Goal: Complete application form

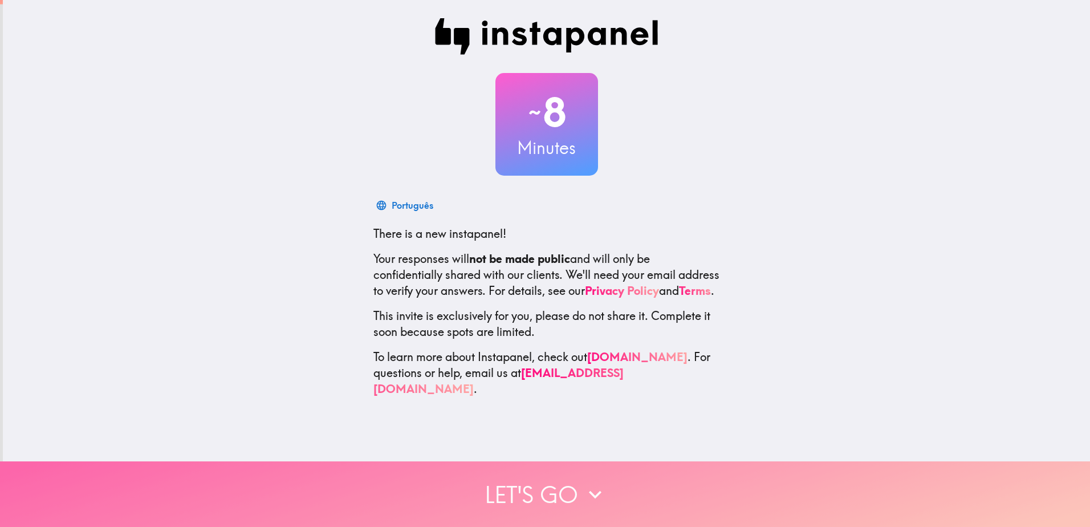
click at [583, 488] on icon "button" at bounding box center [595, 494] width 25 height 25
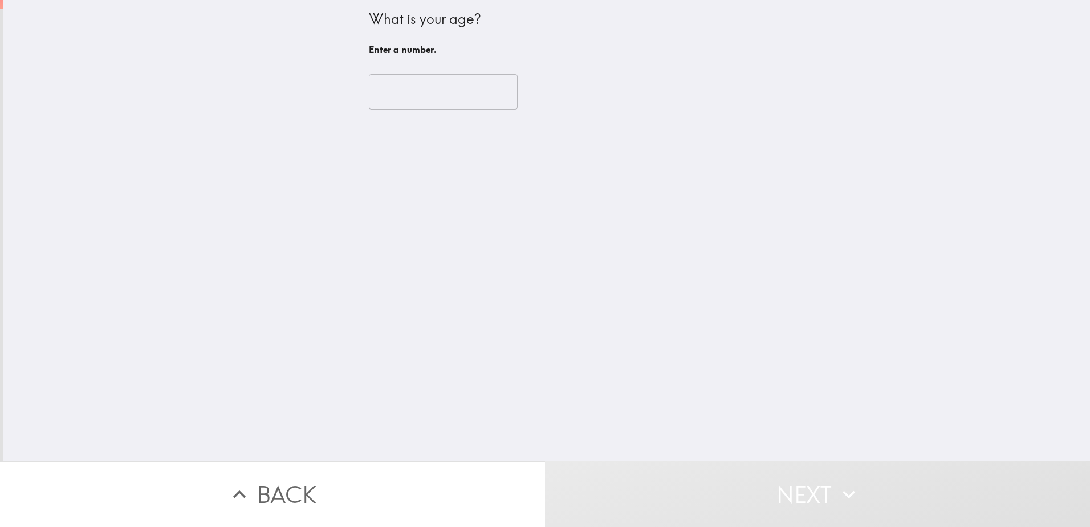
click at [400, 88] on input "number" at bounding box center [443, 91] width 149 height 35
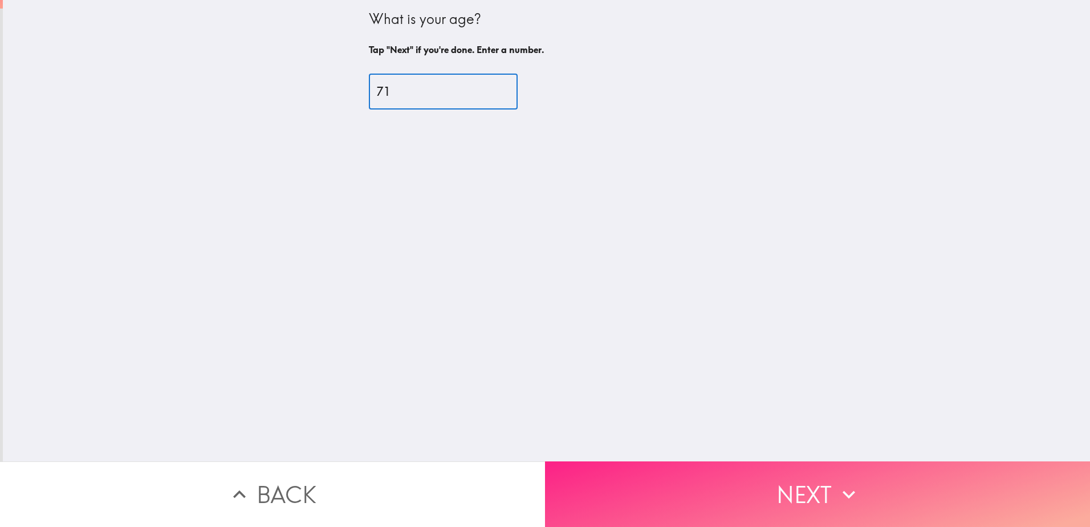
type input "71"
click at [789, 488] on button "Next" at bounding box center [817, 494] width 545 height 66
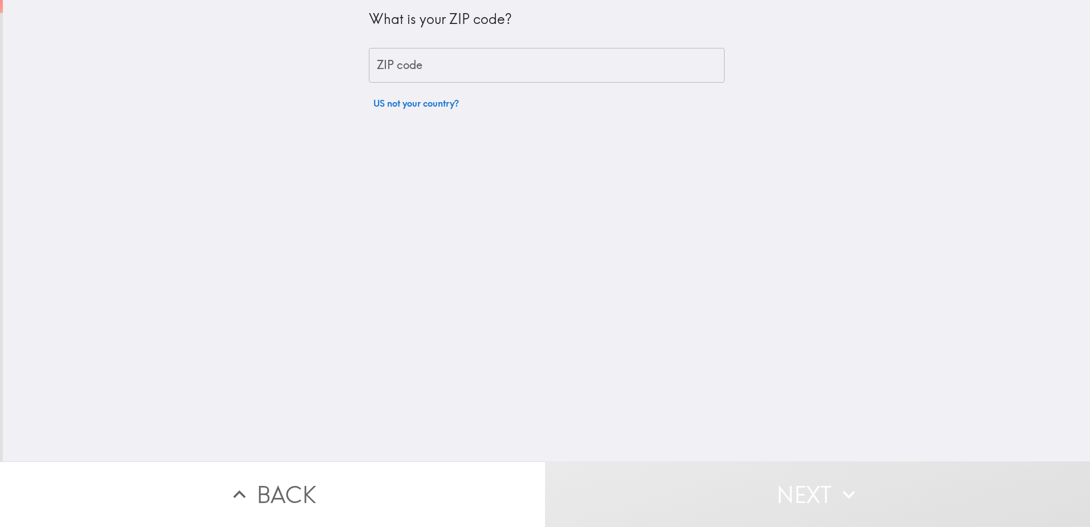
click at [389, 72] on input "ZIP code" at bounding box center [547, 65] width 356 height 35
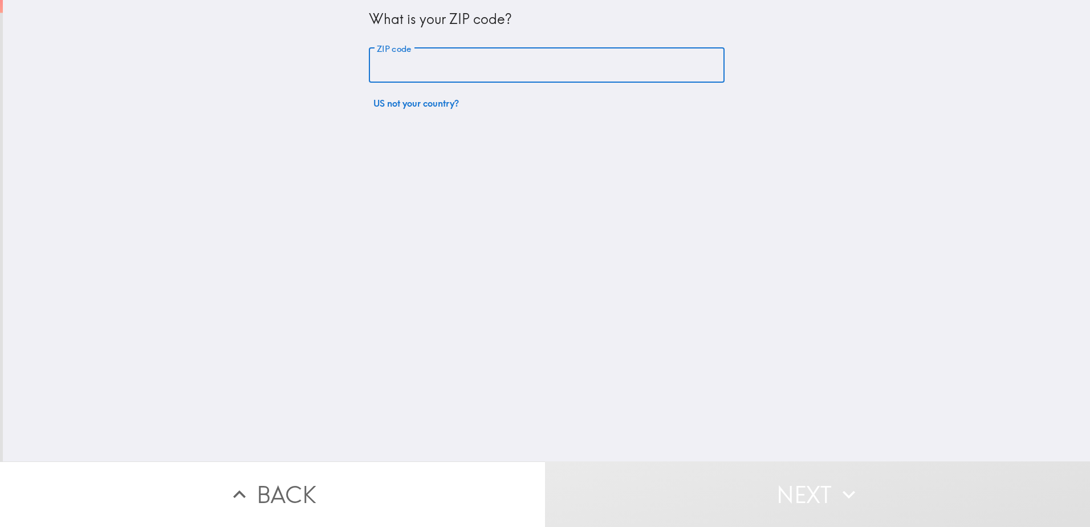
type input "14738"
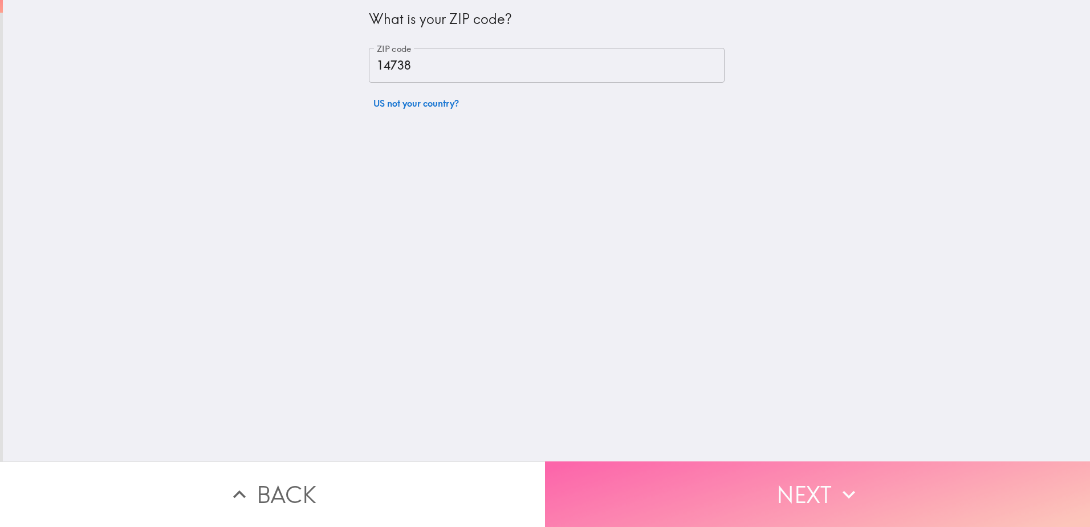
click at [759, 484] on button "Next" at bounding box center [817, 494] width 545 height 66
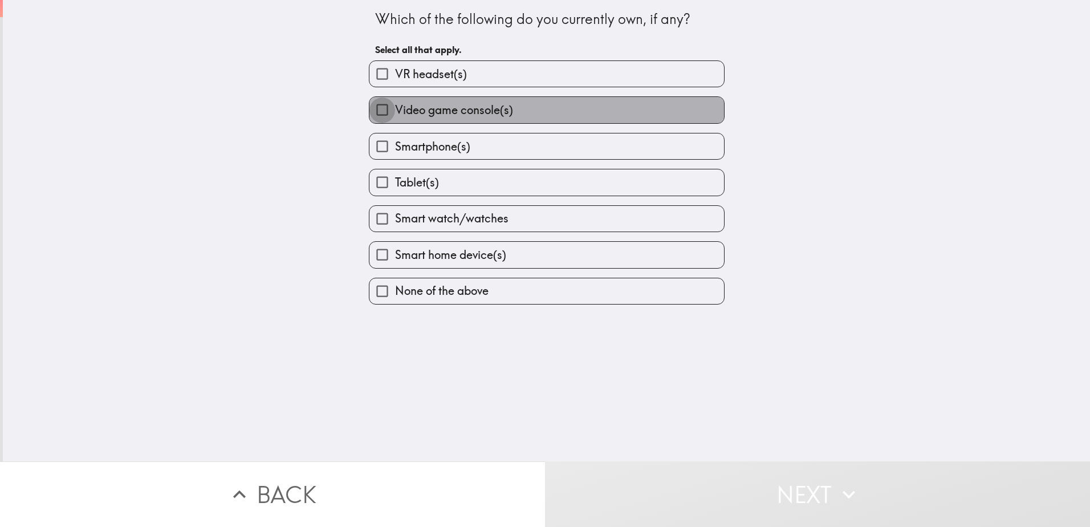
click at [377, 111] on input "Video game console(s)" at bounding box center [383, 110] width 26 height 26
checkbox input "true"
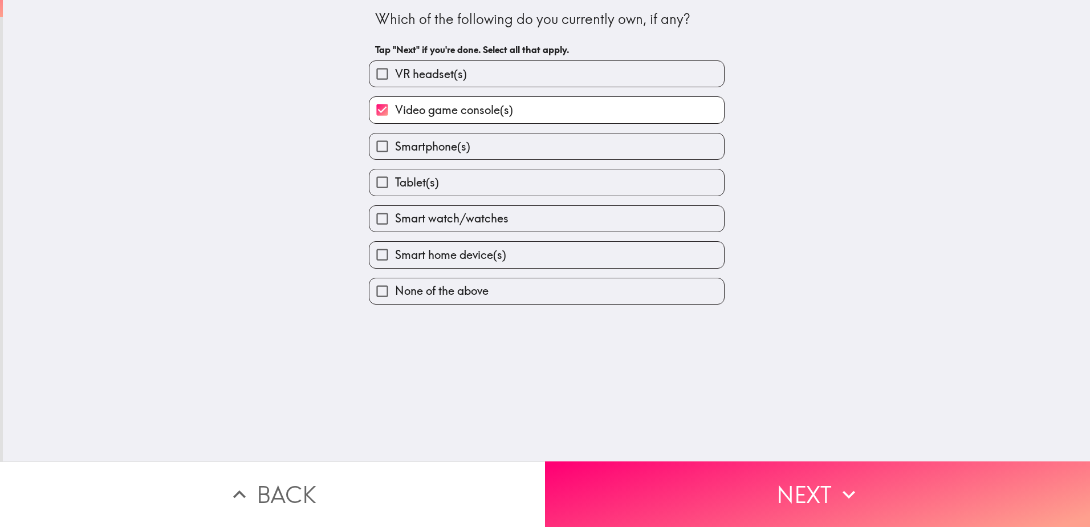
click at [377, 149] on input "Smartphone(s)" at bounding box center [383, 146] width 26 height 26
checkbox input "true"
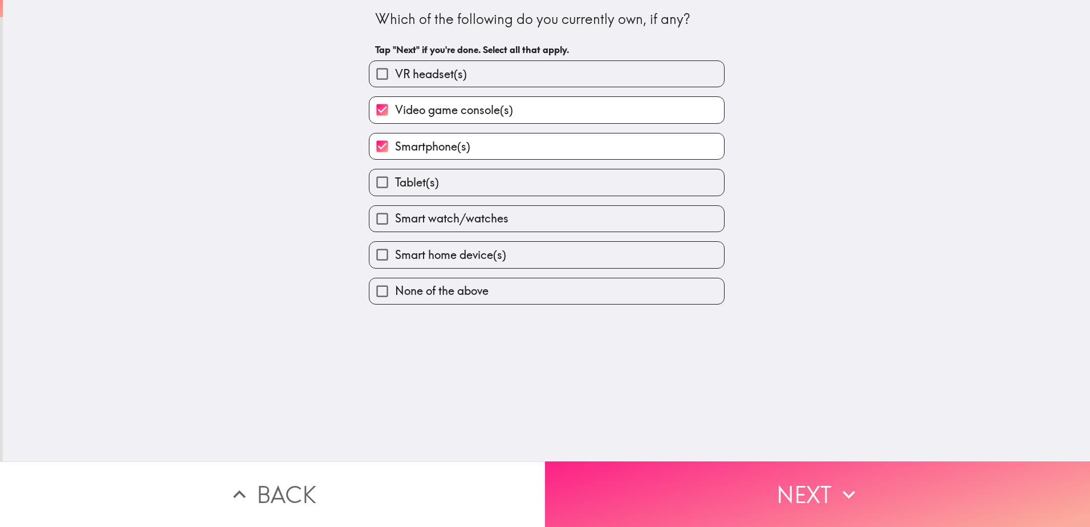
click at [821, 477] on button "Next" at bounding box center [817, 494] width 545 height 66
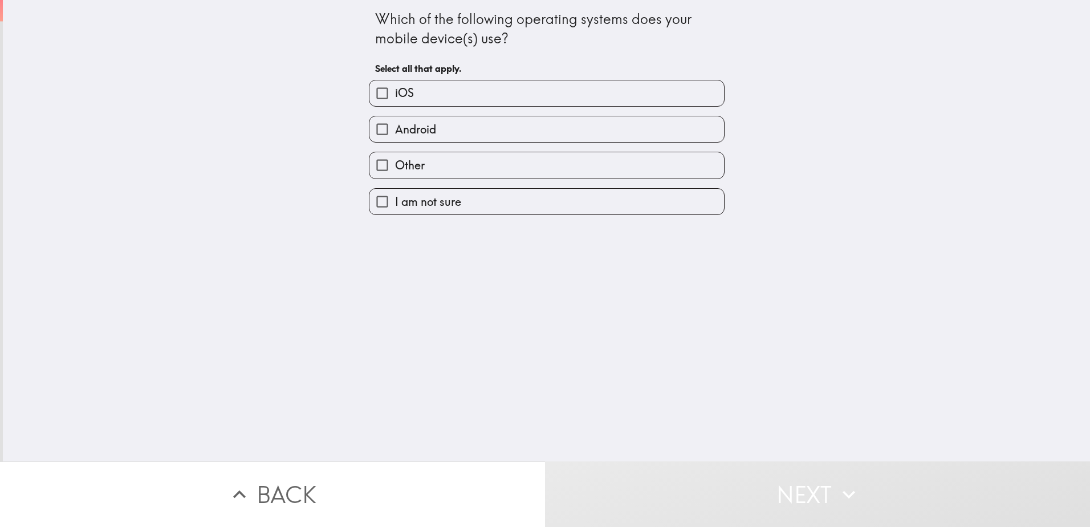
click at [373, 98] on input "iOS" at bounding box center [383, 93] width 26 height 26
checkbox input "true"
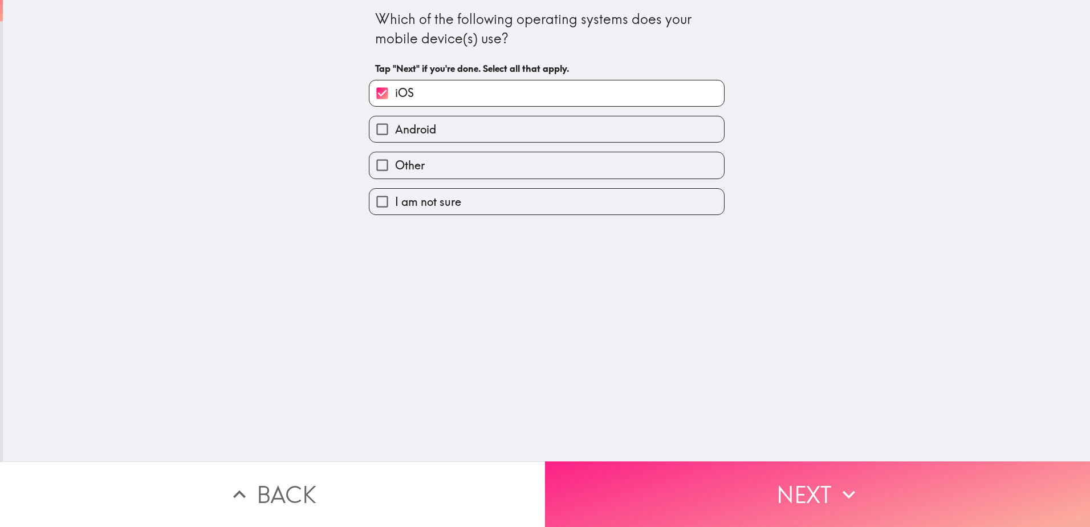
click at [837, 486] on icon "button" at bounding box center [849, 494] width 25 height 25
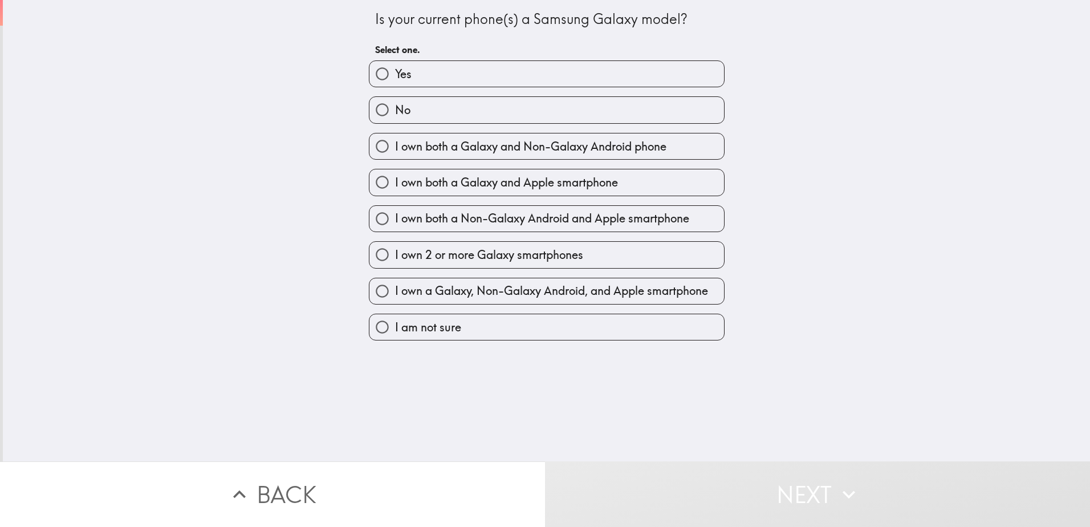
click at [375, 104] on input "No" at bounding box center [383, 110] width 26 height 26
radio input "true"
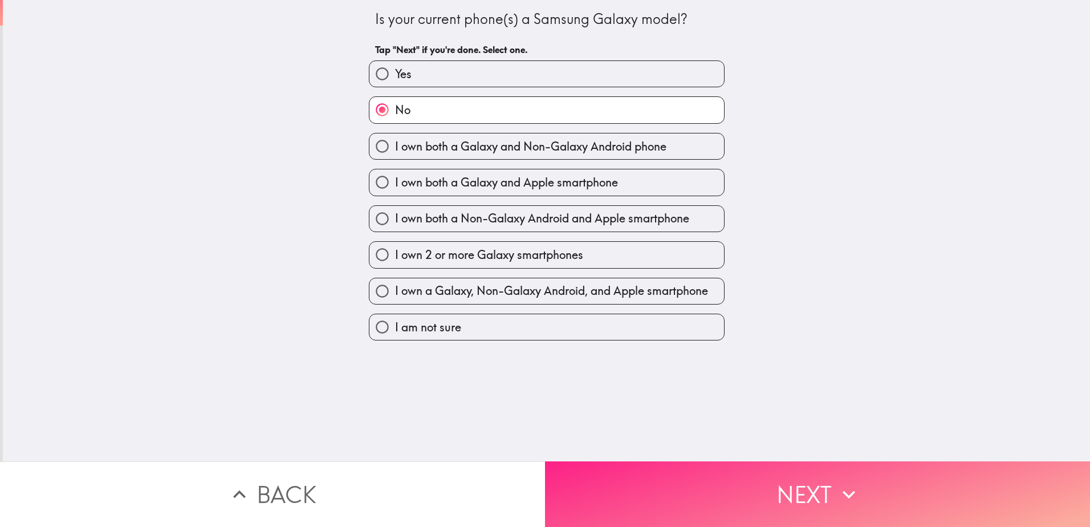
click at [805, 478] on button "Next" at bounding box center [817, 494] width 545 height 66
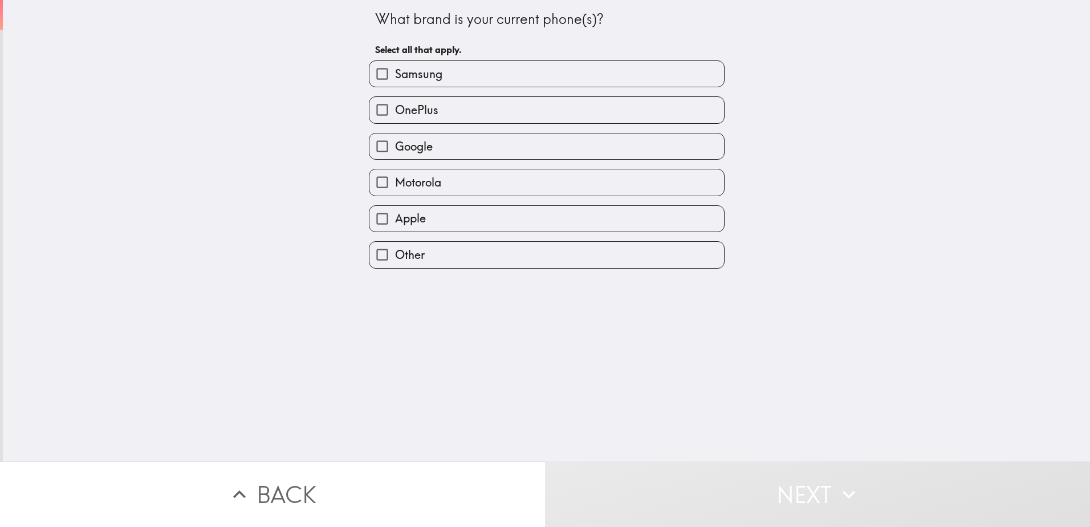
click at [376, 214] on input "Apple" at bounding box center [383, 219] width 26 height 26
checkbox input "true"
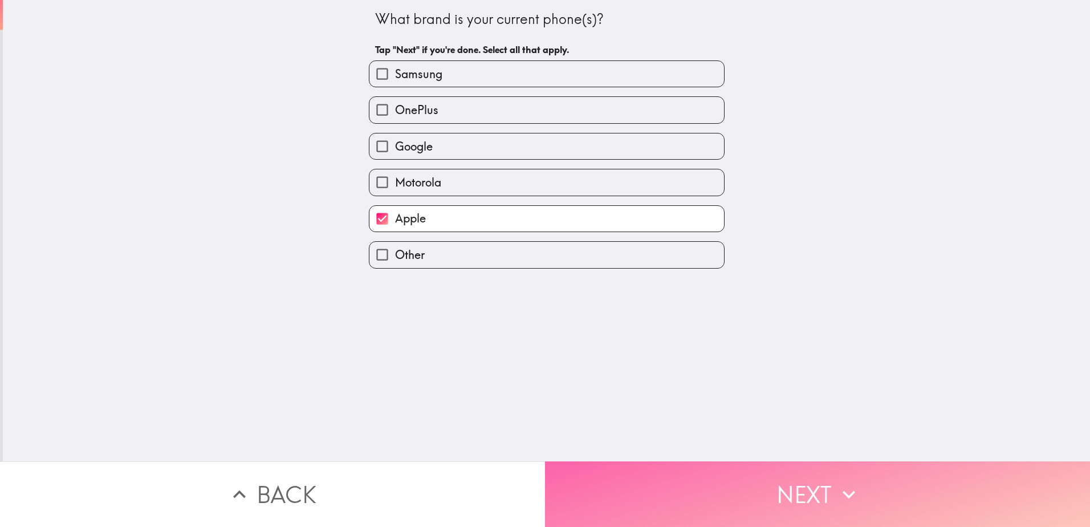
click at [787, 482] on button "Next" at bounding box center [817, 494] width 545 height 66
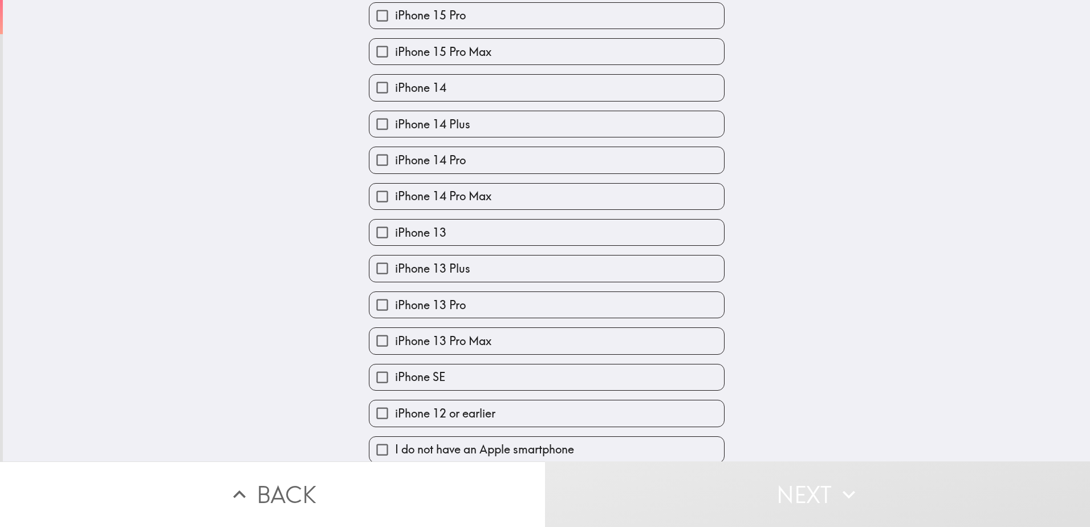
scroll to position [341, 0]
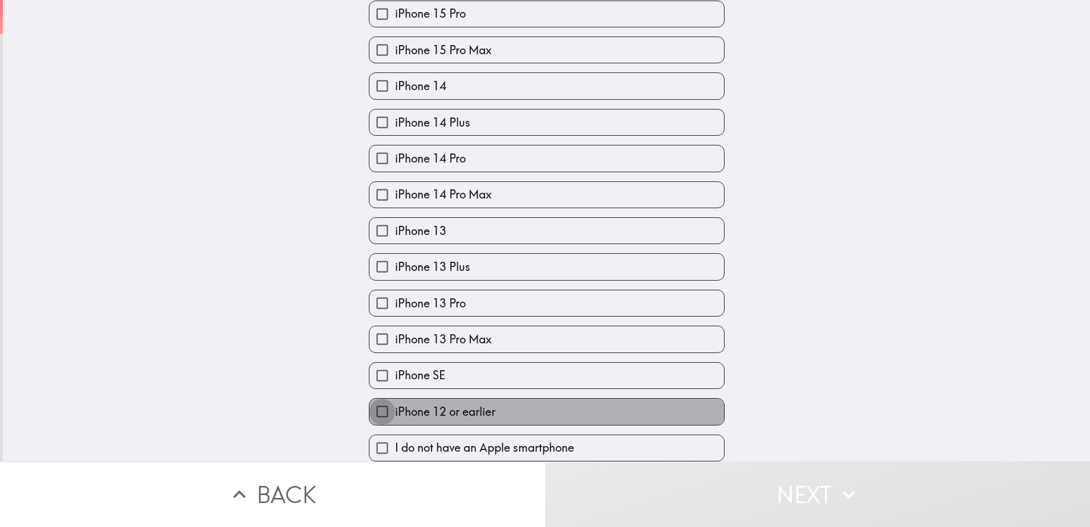
click at [377, 404] on input "iPhone 12 or earlier" at bounding box center [383, 412] width 26 height 26
checkbox input "true"
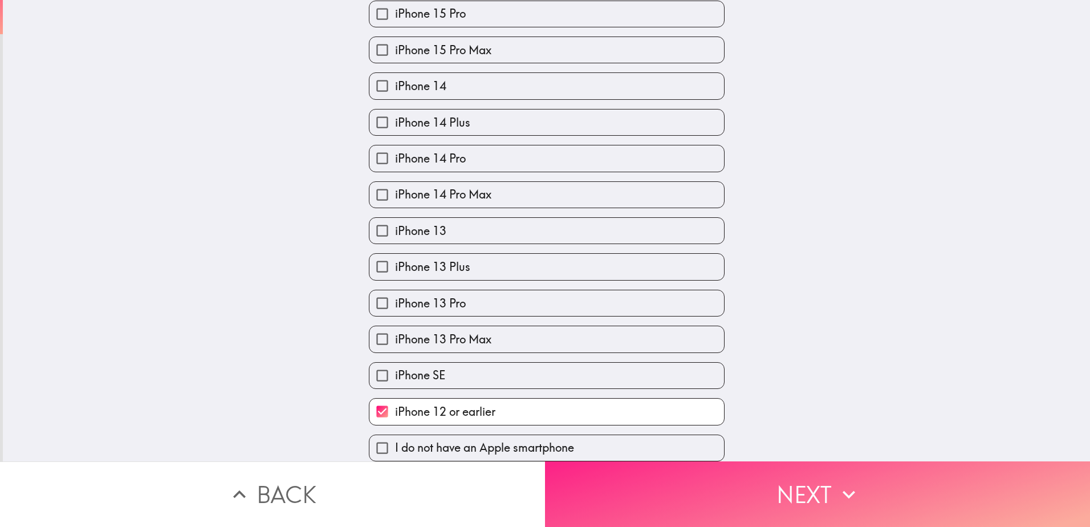
click at [803, 484] on button "Next" at bounding box center [817, 494] width 545 height 66
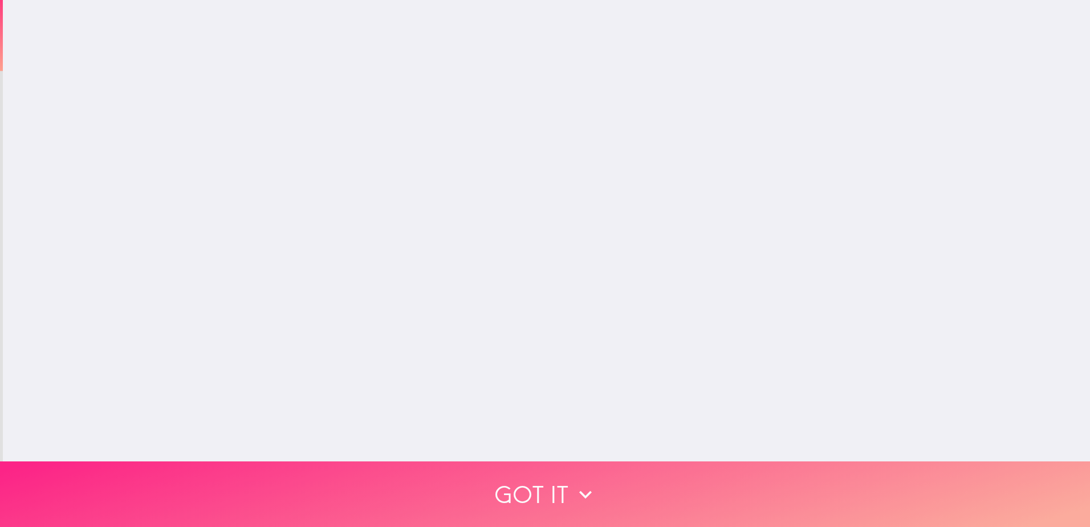
scroll to position [0, 0]
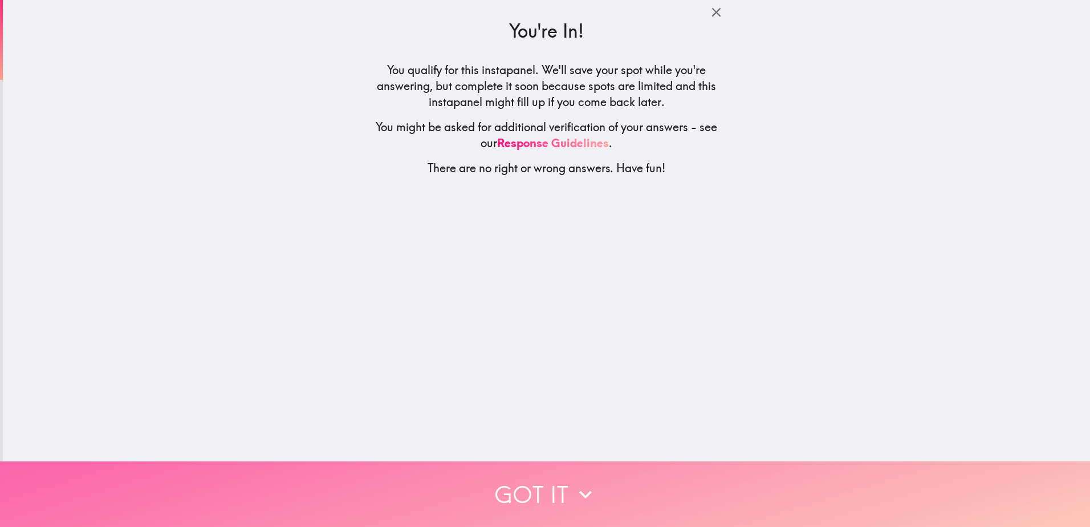
click at [584, 482] on icon "button" at bounding box center [585, 494] width 25 height 25
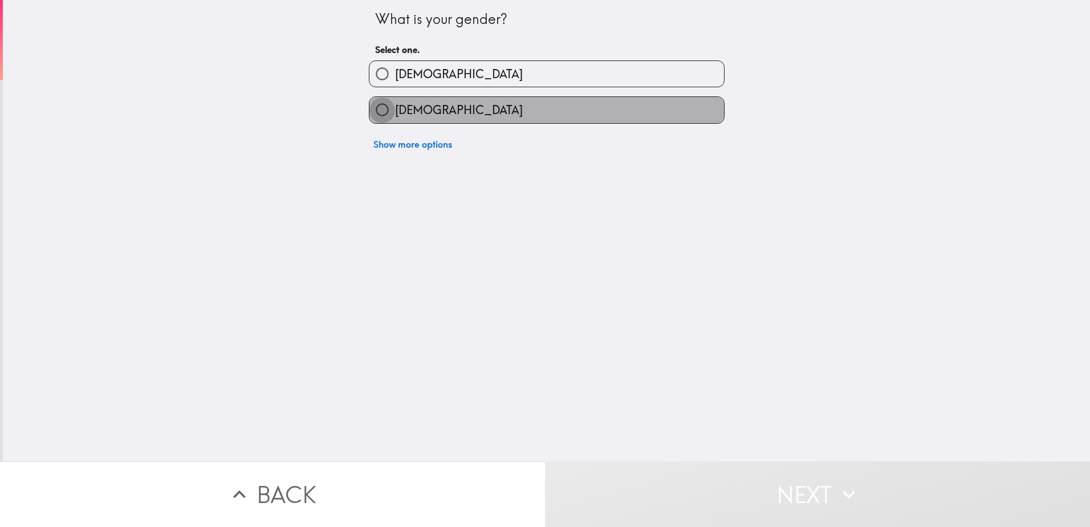
click at [378, 115] on input "[DEMOGRAPHIC_DATA]" at bounding box center [383, 110] width 26 height 26
radio input "true"
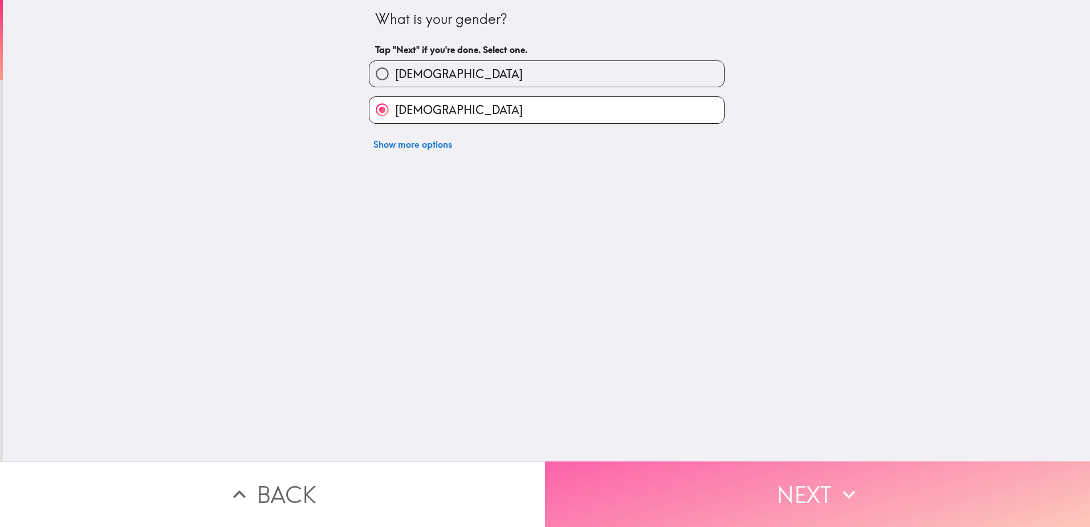
click at [767, 494] on button "Next" at bounding box center [817, 494] width 545 height 66
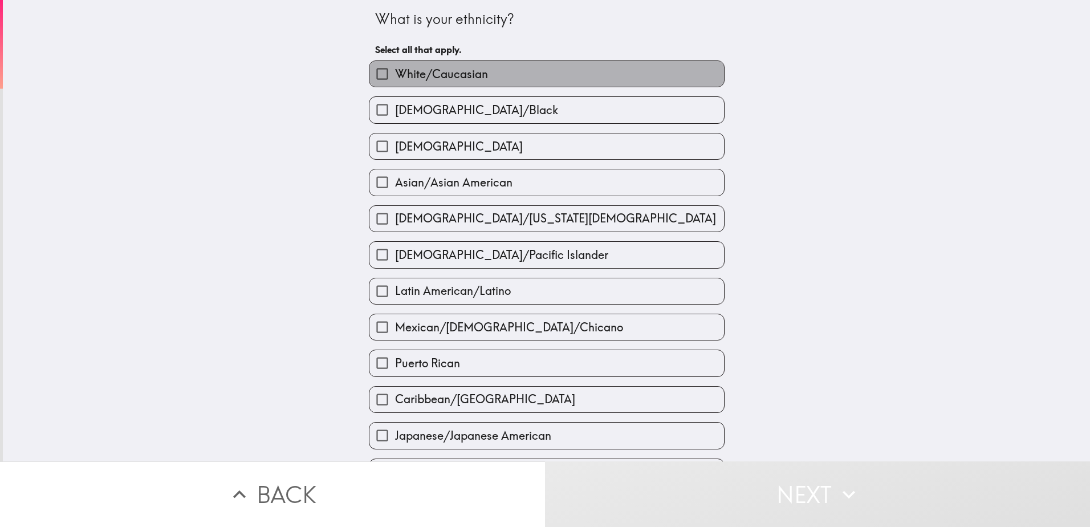
click at [419, 80] on span "White/Caucasian" at bounding box center [441, 74] width 93 height 16
click at [395, 80] on input "White/Caucasian" at bounding box center [383, 74] width 26 height 26
checkbox input "true"
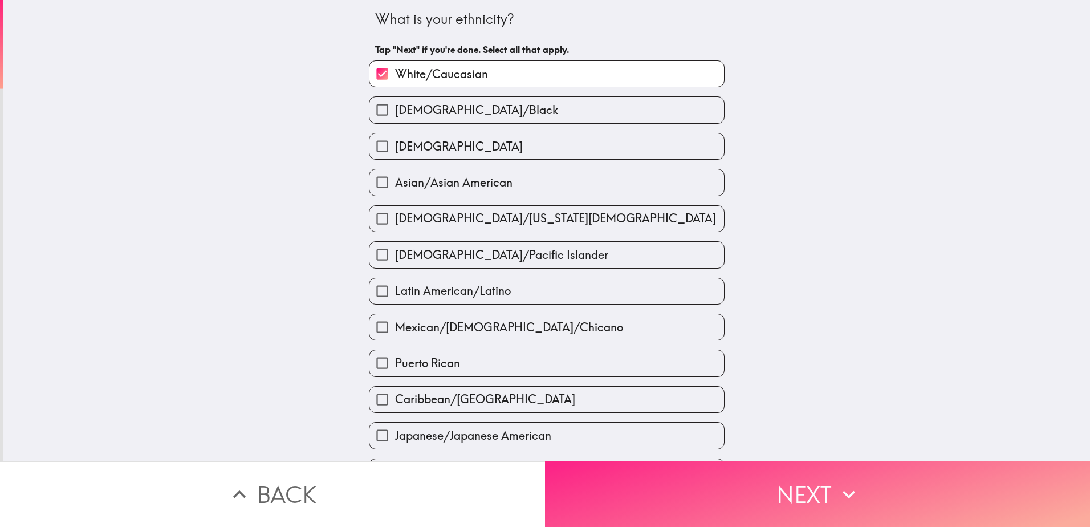
click at [791, 478] on button "Next" at bounding box center [817, 494] width 545 height 66
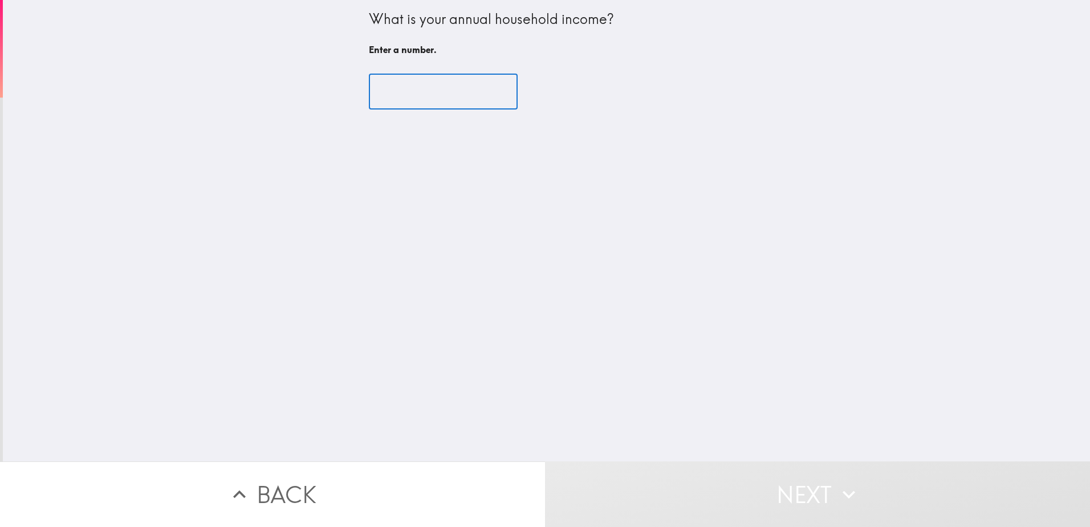
click at [396, 87] on input "number" at bounding box center [443, 91] width 149 height 35
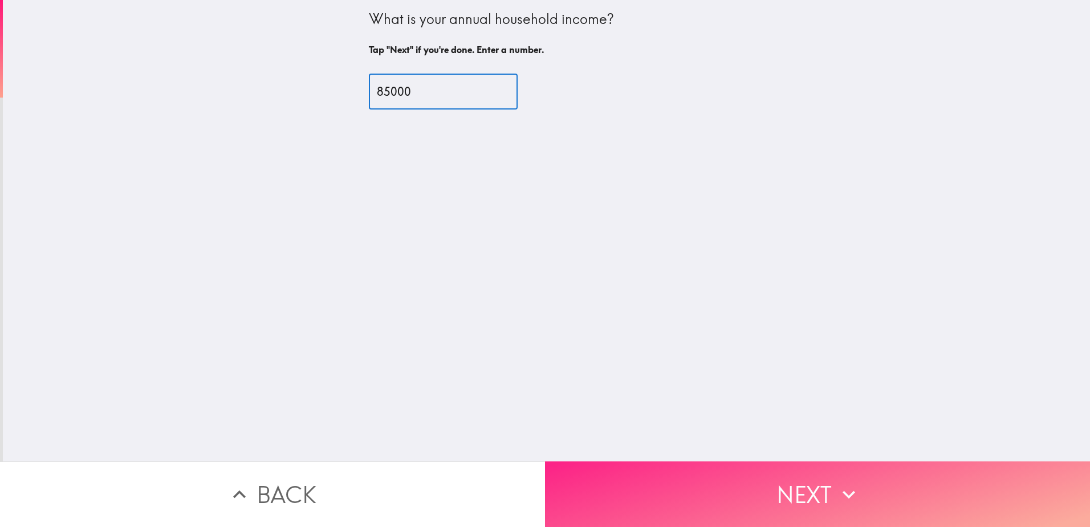
type input "85000"
click at [811, 483] on button "Next" at bounding box center [817, 494] width 545 height 66
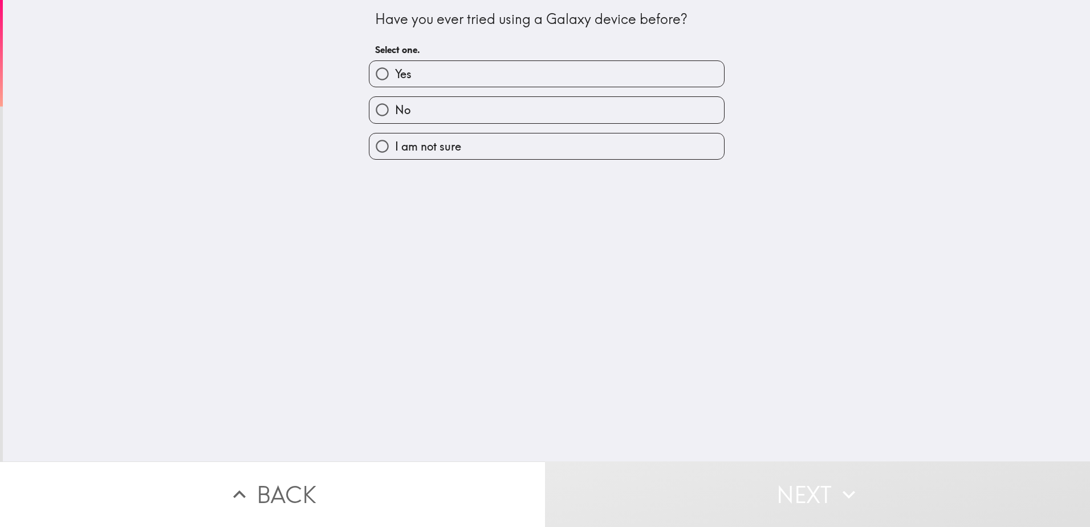
click at [370, 110] on input "No" at bounding box center [383, 110] width 26 height 26
radio input "true"
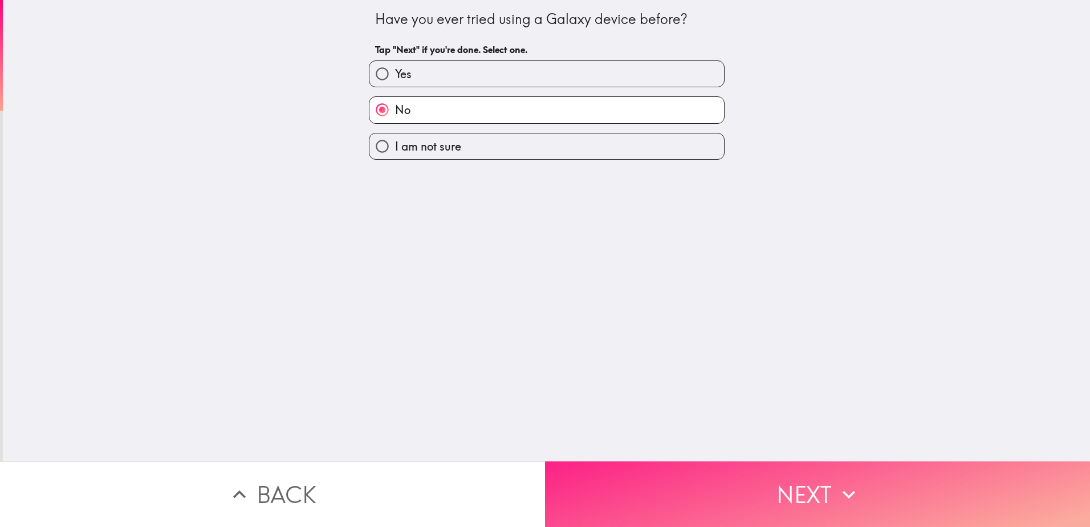
click at [766, 485] on button "Next" at bounding box center [817, 494] width 545 height 66
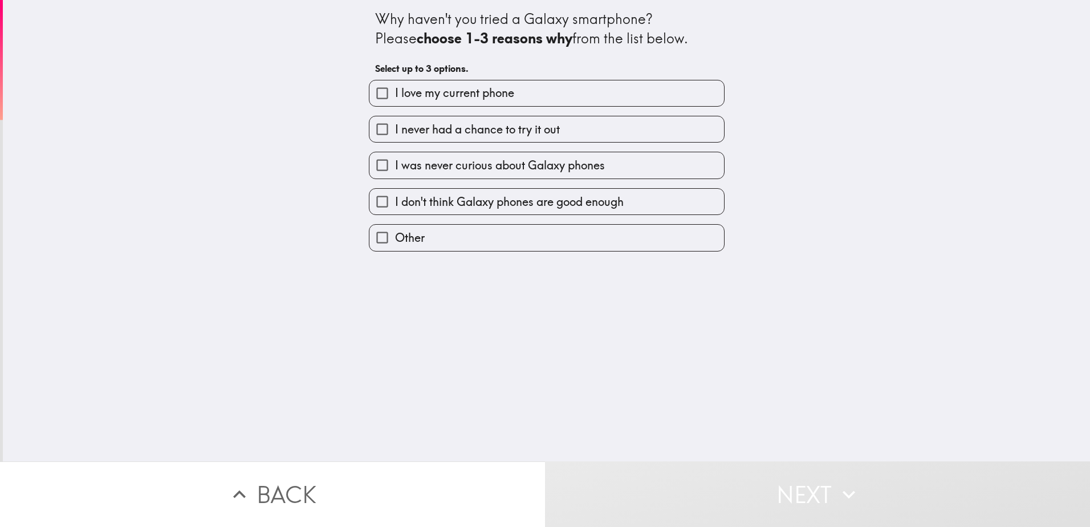
click at [375, 94] on input "I love my current phone" at bounding box center [383, 93] width 26 height 26
checkbox input "true"
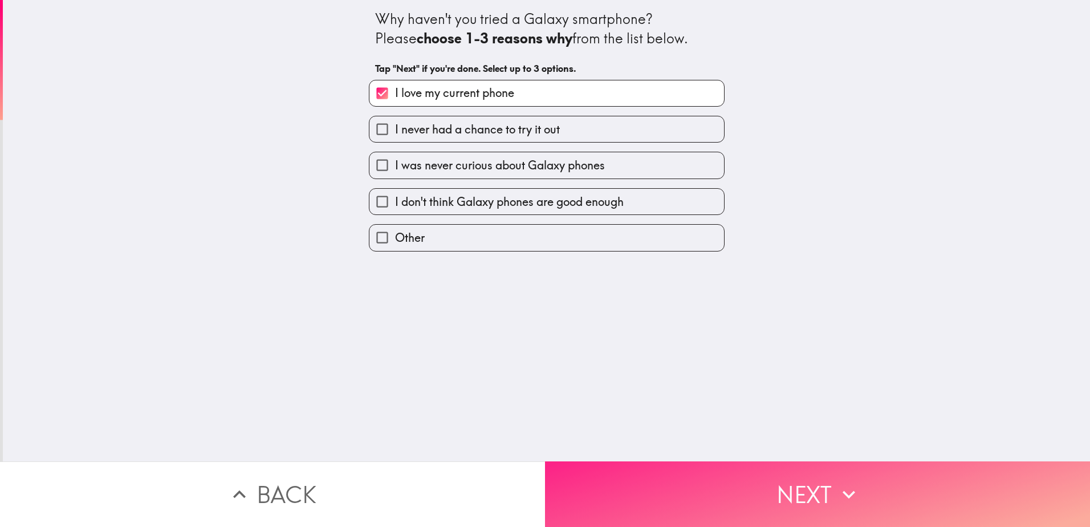
click at [798, 479] on button "Next" at bounding box center [817, 494] width 545 height 66
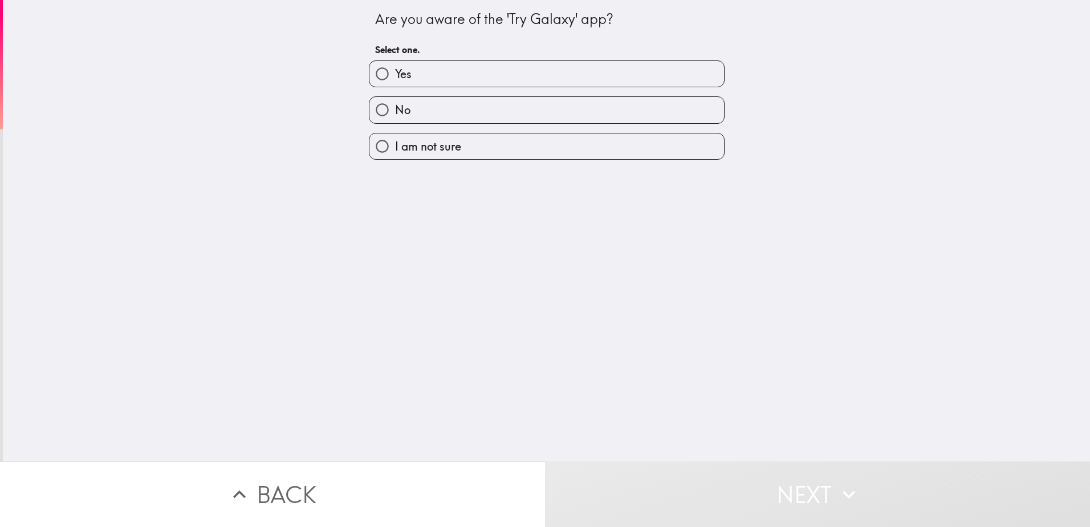
click at [374, 111] on input "No" at bounding box center [383, 110] width 26 height 26
radio input "true"
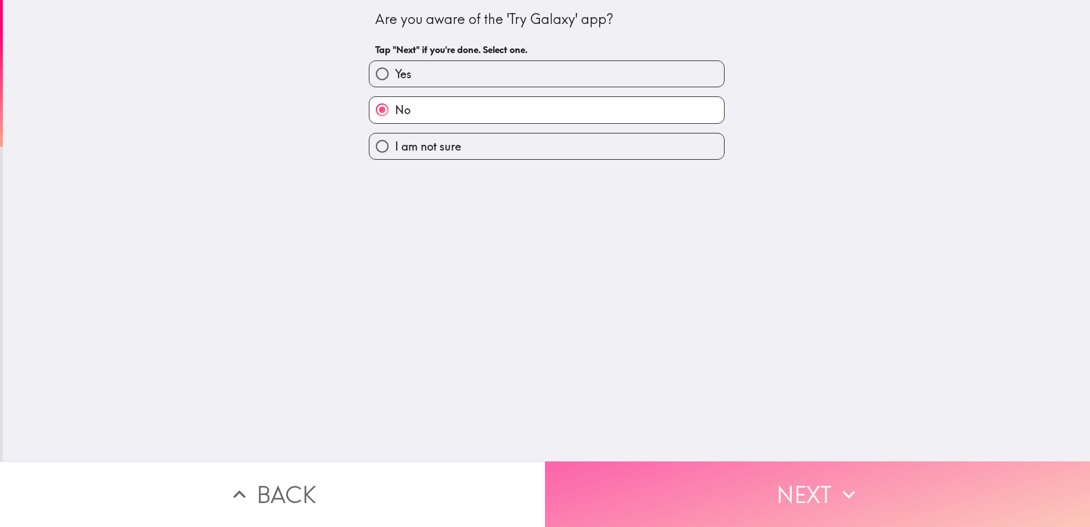
click at [810, 486] on button "Next" at bounding box center [817, 494] width 545 height 66
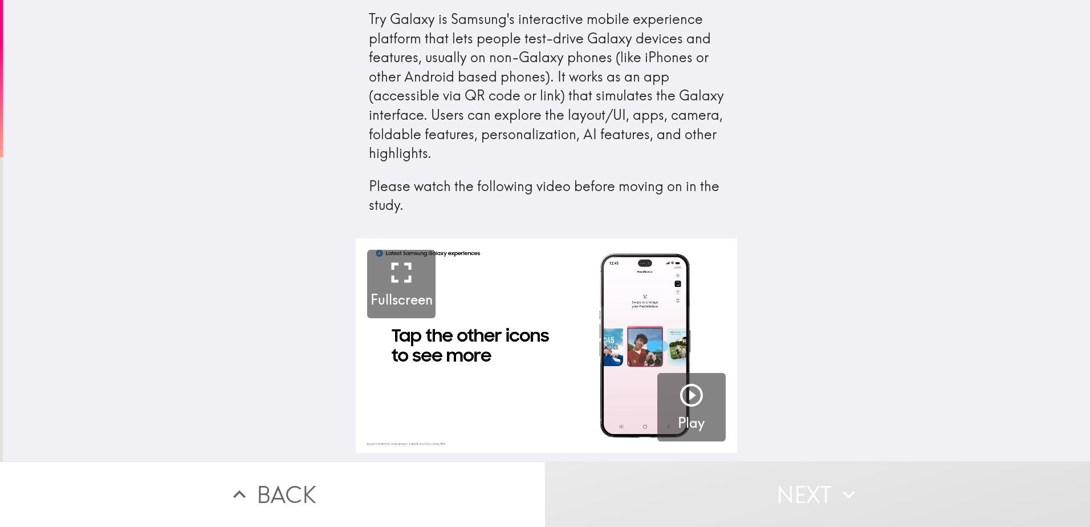
drag, startPoint x: 795, startPoint y: 285, endPoint x: 790, endPoint y: 303, distance: 19.1
click at [795, 285] on div "2:49 Fullscreen Play" at bounding box center [546, 349] width 1087 height 223
click at [683, 393] on icon "button" at bounding box center [691, 395] width 23 height 23
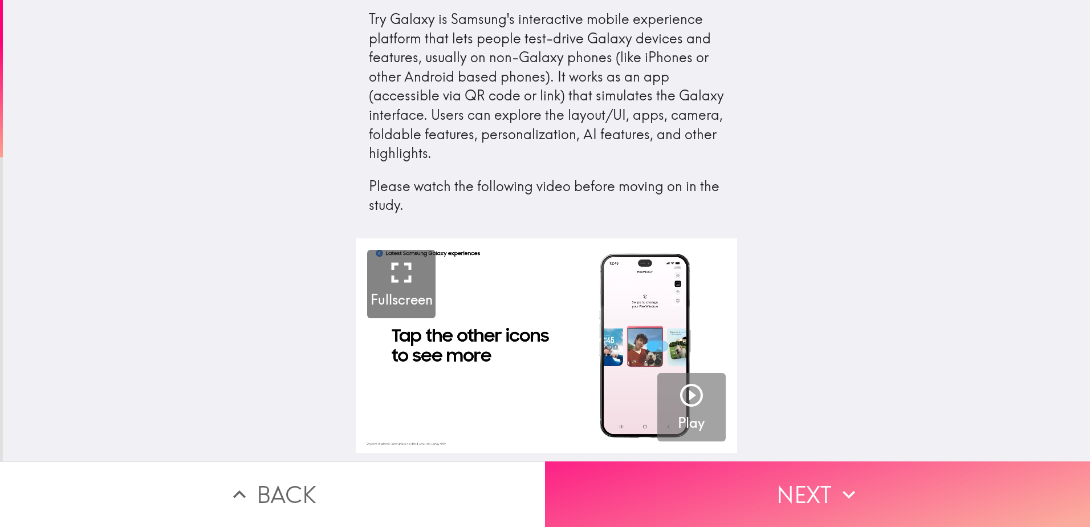
click at [803, 479] on button "Next" at bounding box center [817, 494] width 545 height 66
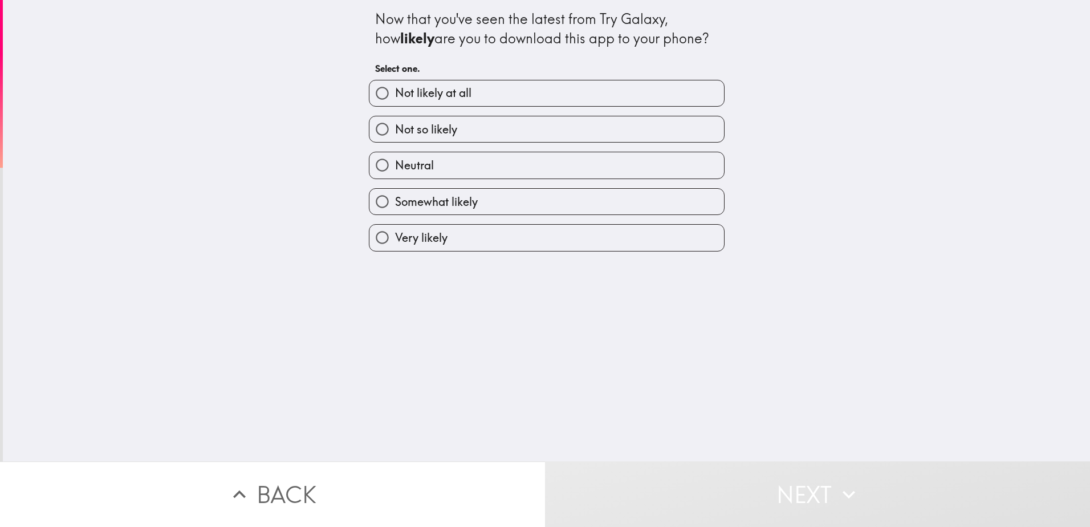
click at [376, 203] on input "Somewhat likely" at bounding box center [383, 202] width 26 height 26
radio input "true"
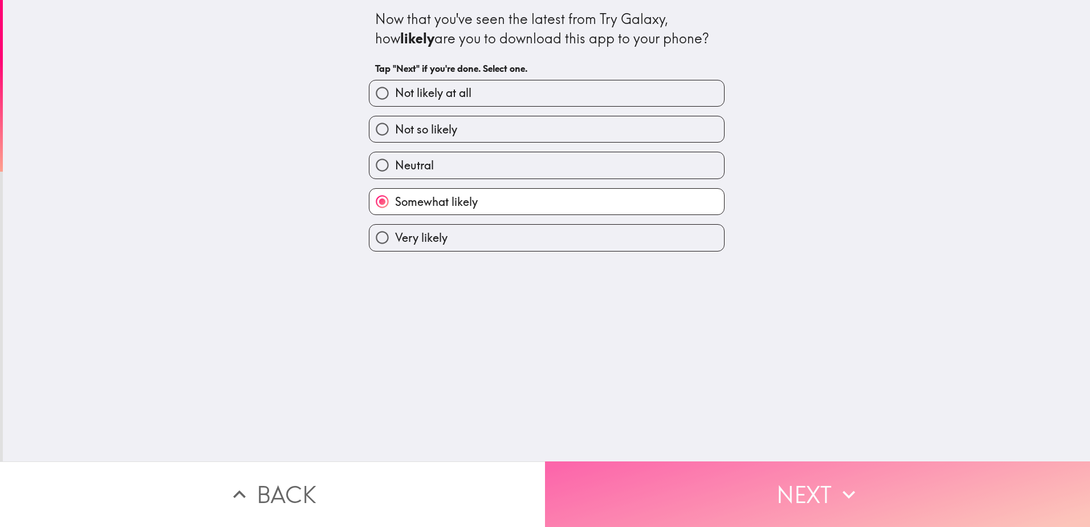
click at [807, 481] on button "Next" at bounding box center [817, 494] width 545 height 66
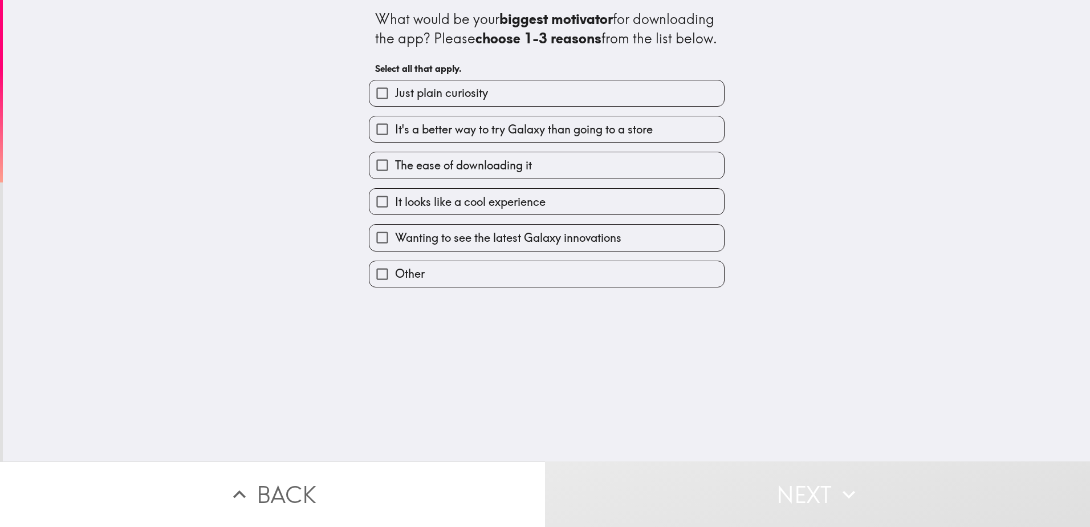
click at [373, 214] on input "It looks like a cool experience" at bounding box center [383, 202] width 26 height 26
checkbox input "true"
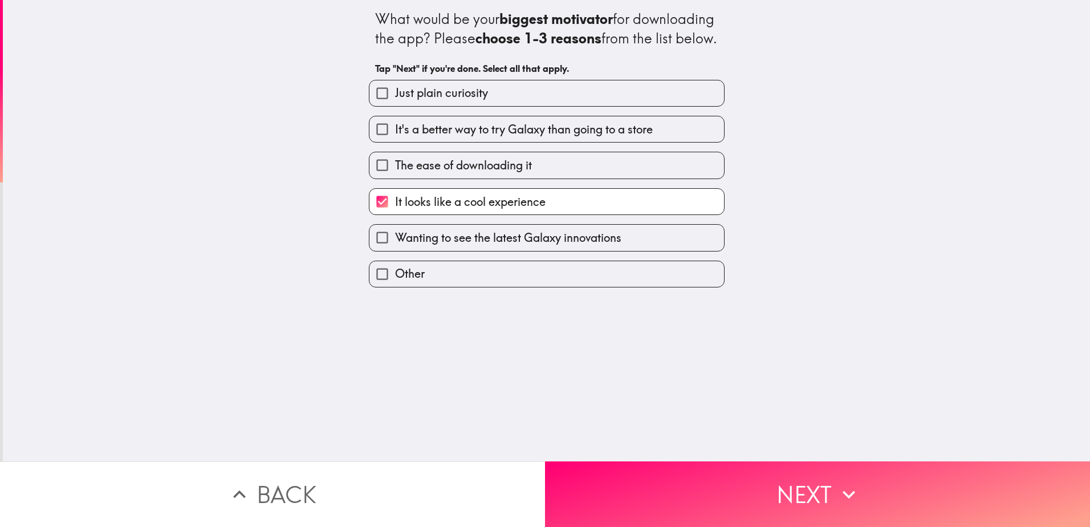
click at [371, 142] on input "It's a better way to try Galaxy than going to a store" at bounding box center [383, 129] width 26 height 26
checkbox input "true"
click at [370, 250] on input "Wanting to see the latest Galaxy innovations" at bounding box center [383, 238] width 26 height 26
checkbox input "true"
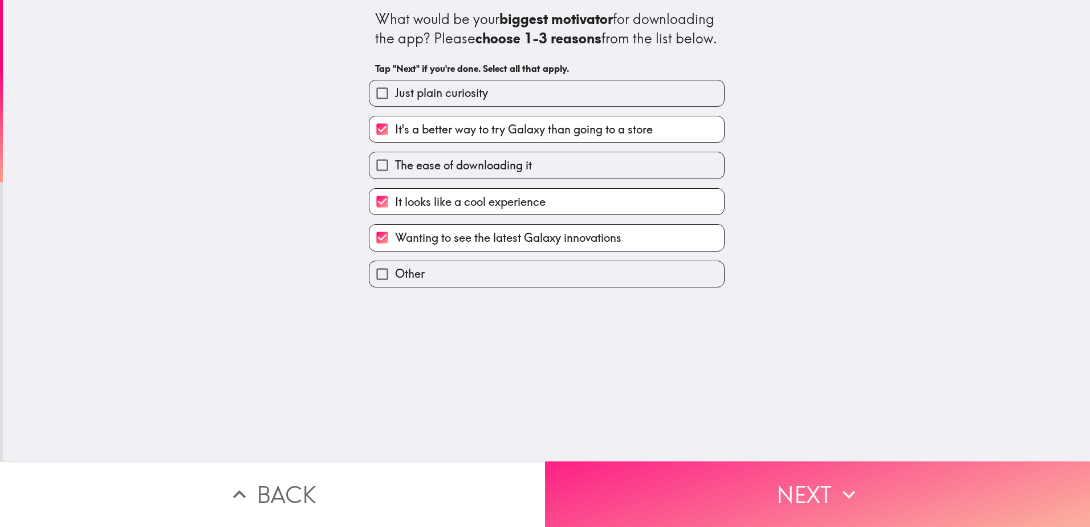
click at [802, 483] on button "Next" at bounding box center [817, 494] width 545 height 66
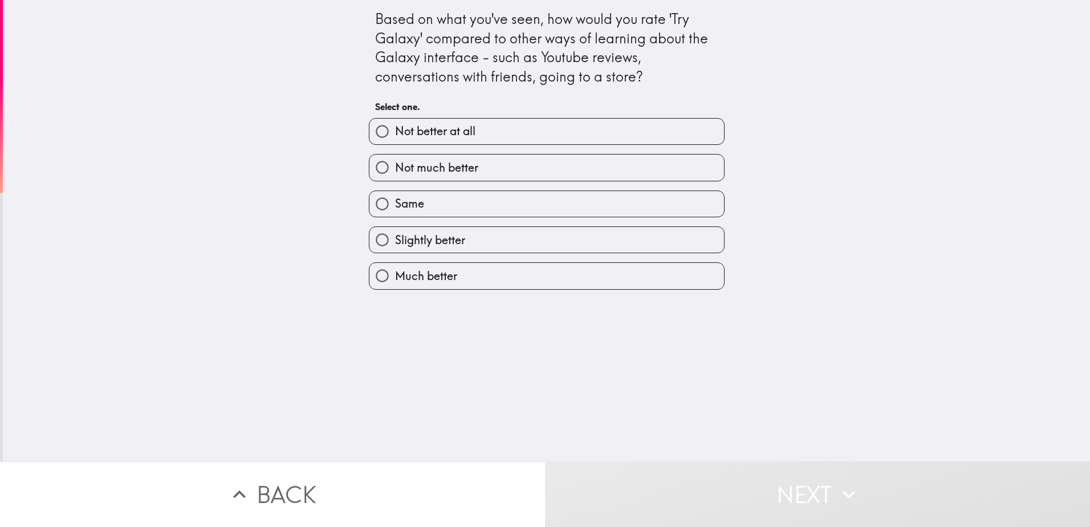
click at [375, 269] on input "Much better" at bounding box center [383, 276] width 26 height 26
radio input "true"
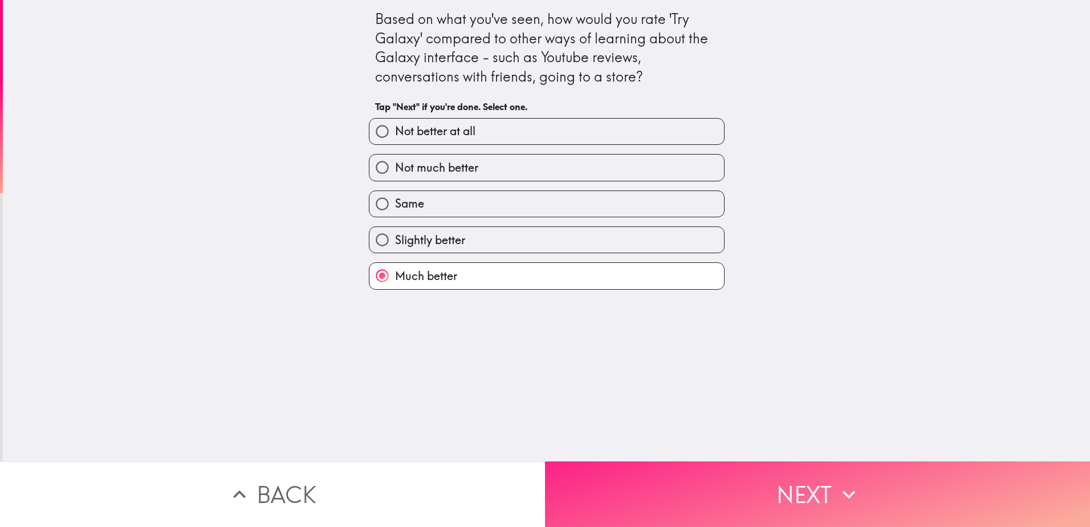
click at [791, 476] on button "Next" at bounding box center [817, 494] width 545 height 66
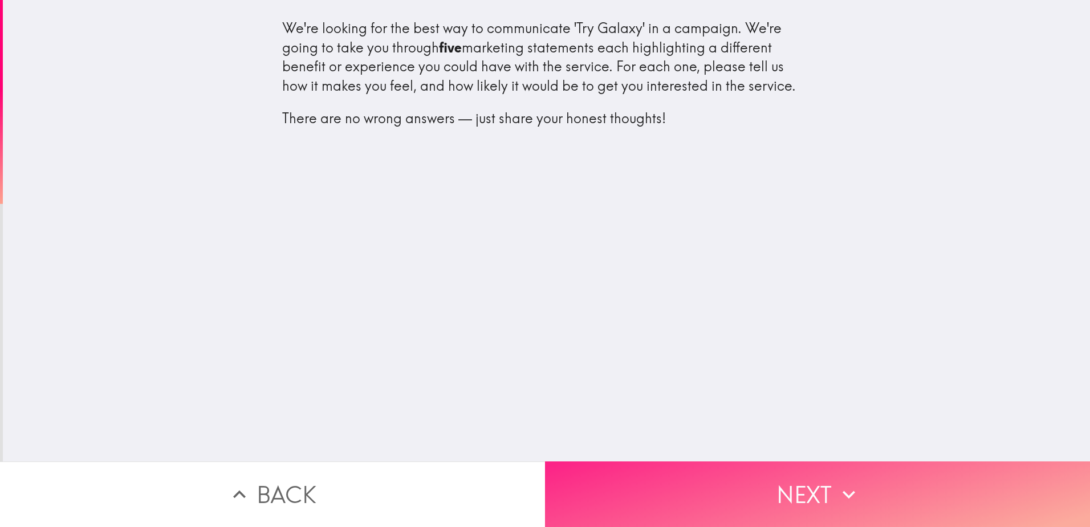
click at [827, 481] on button "Next" at bounding box center [817, 494] width 545 height 66
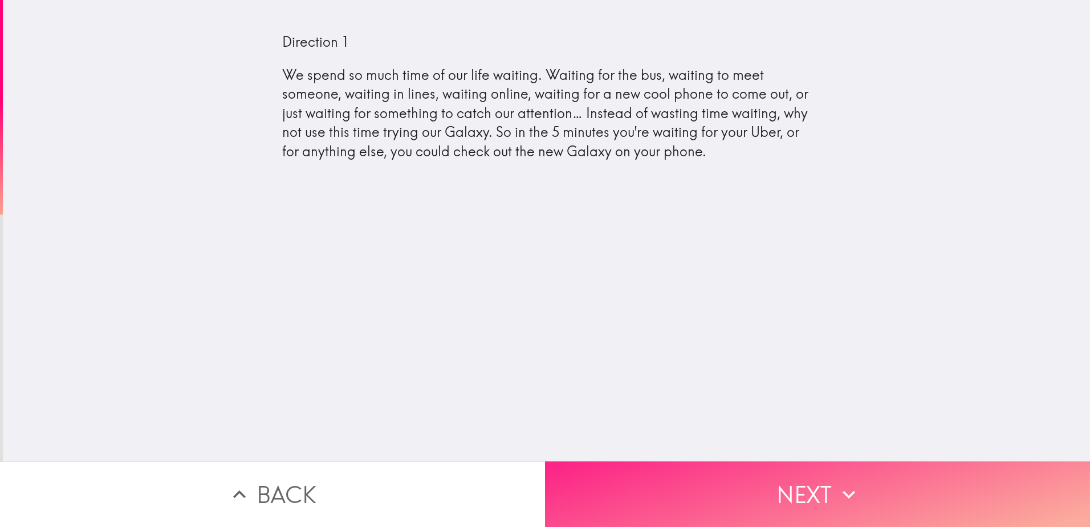
click at [807, 498] on button "Next" at bounding box center [817, 494] width 545 height 66
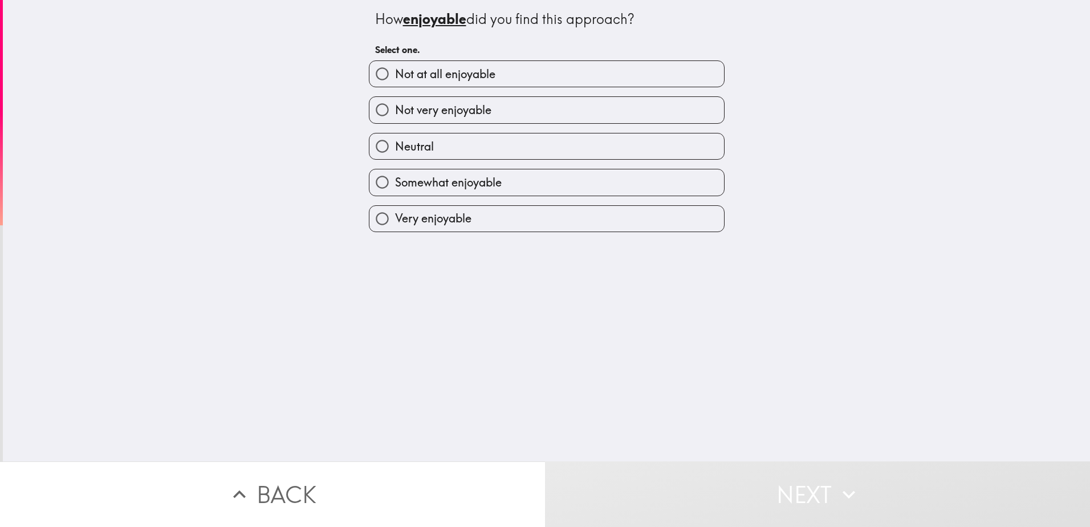
click at [370, 220] on input "Very enjoyable" at bounding box center [383, 219] width 26 height 26
radio input "true"
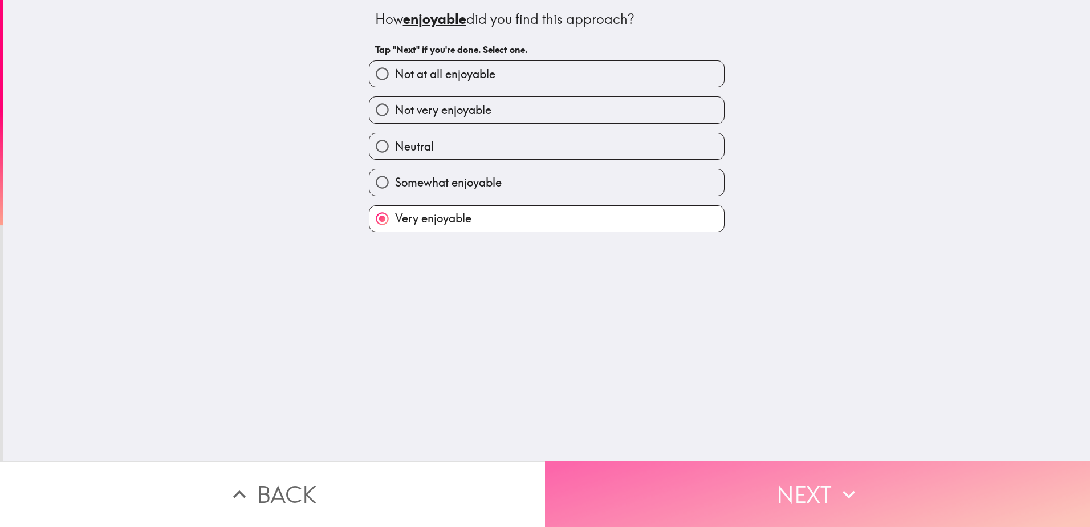
click at [821, 482] on button "Next" at bounding box center [817, 494] width 545 height 66
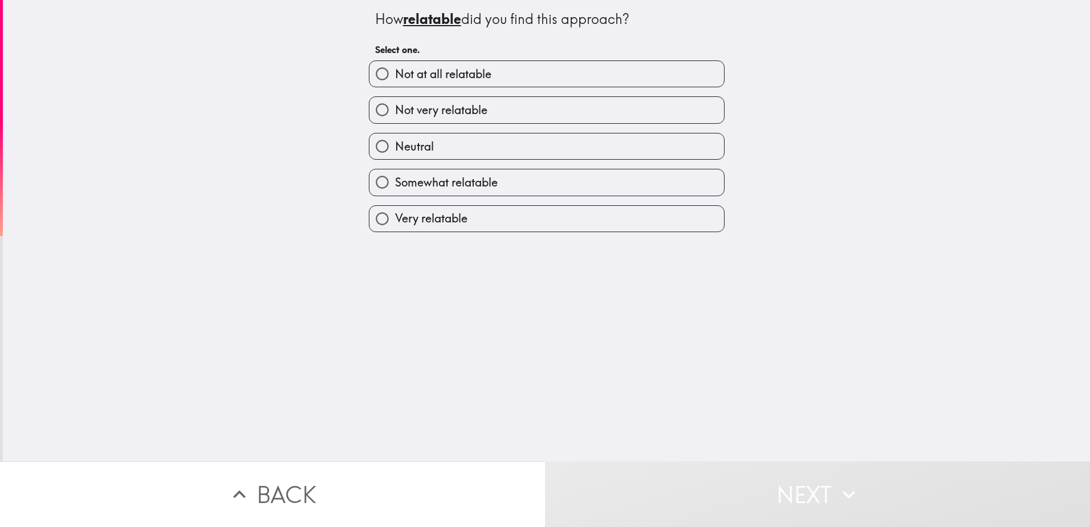
click at [373, 182] on input "Somewhat relatable" at bounding box center [383, 182] width 26 height 26
radio input "true"
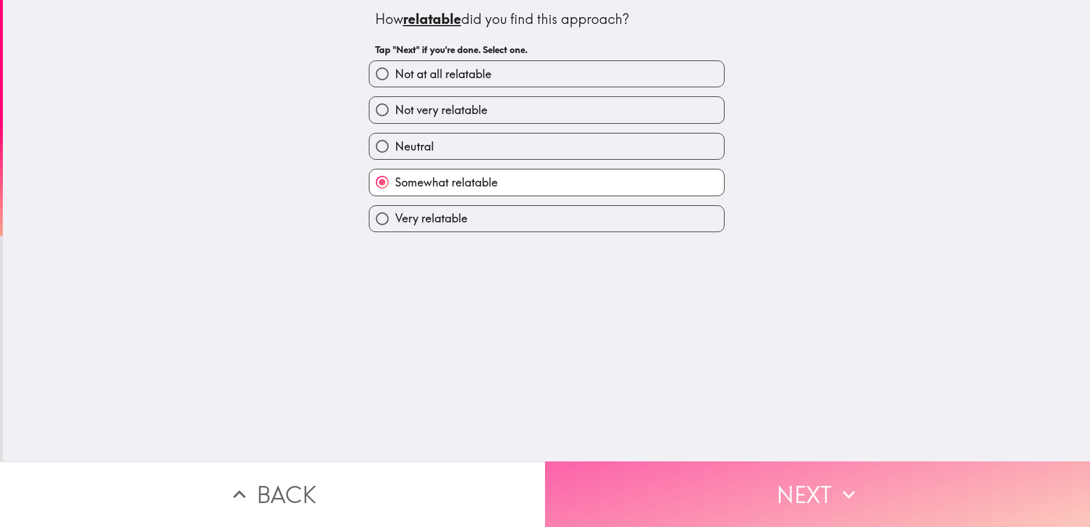
click at [781, 481] on button "Next" at bounding box center [817, 494] width 545 height 66
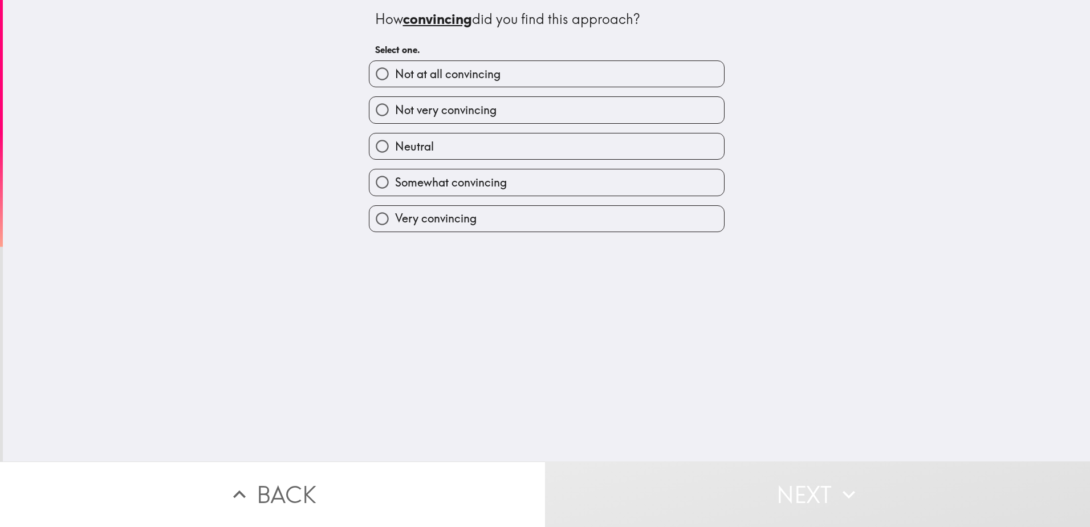
click at [395, 218] on span "Very convincing" at bounding box center [436, 218] width 82 height 16
click at [387, 218] on input "Very convincing" at bounding box center [383, 219] width 26 height 26
radio input "true"
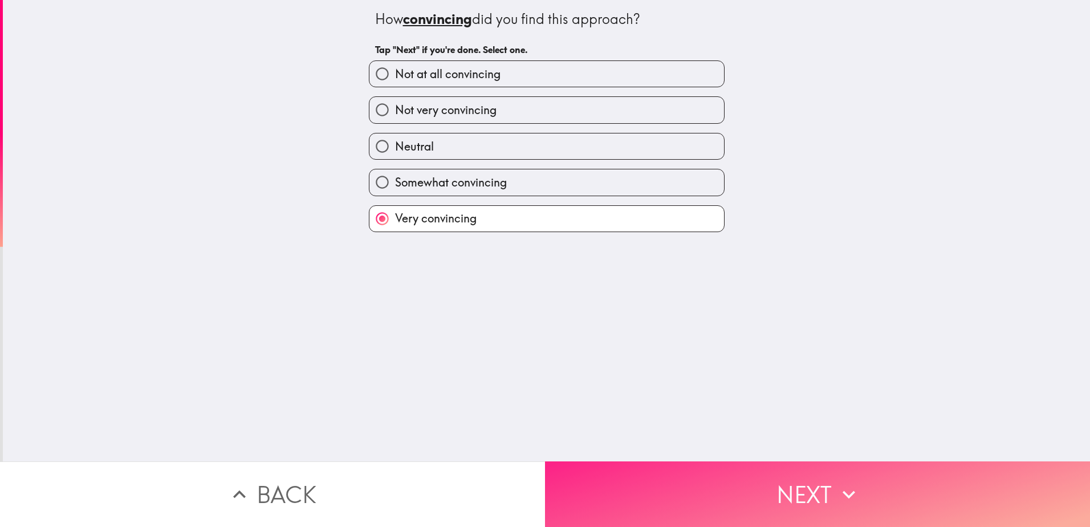
click at [819, 493] on button "Next" at bounding box center [817, 494] width 545 height 66
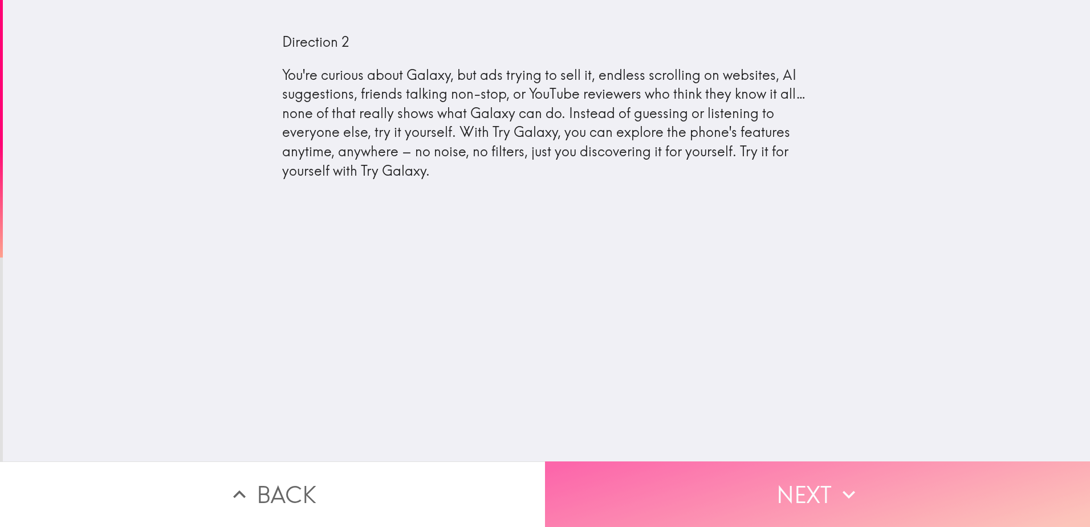
click at [800, 490] on button "Next" at bounding box center [817, 494] width 545 height 66
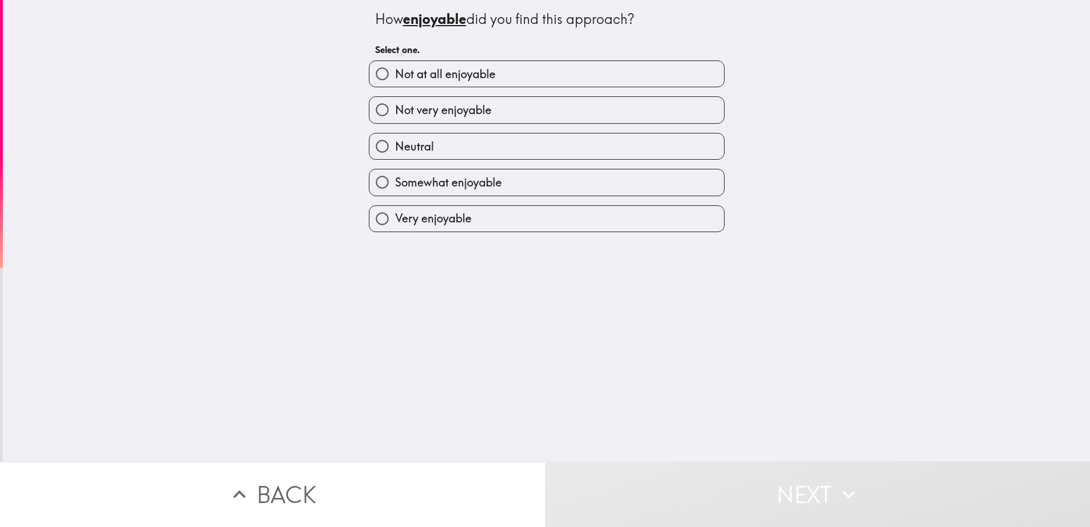
click at [370, 109] on input "Not very enjoyable" at bounding box center [383, 110] width 26 height 26
radio input "true"
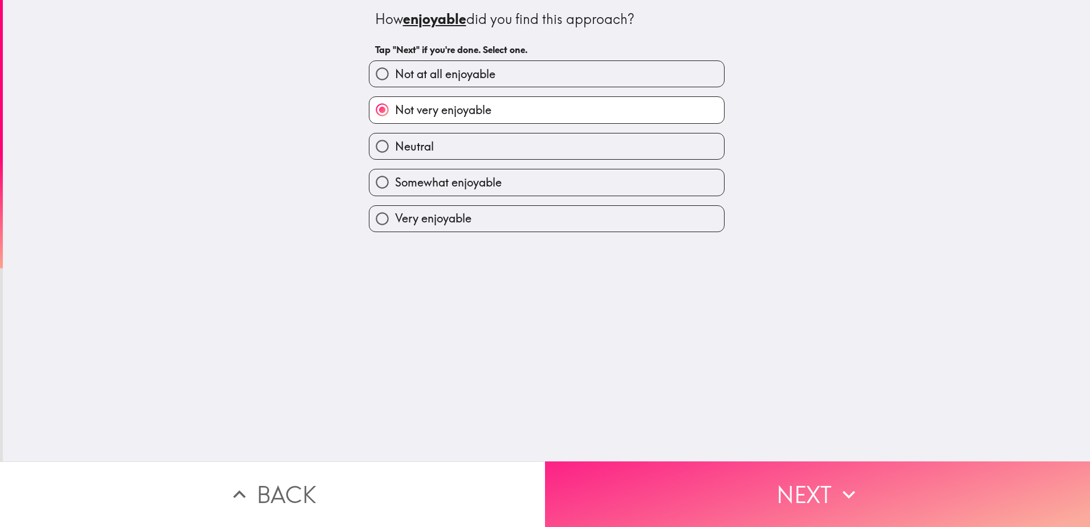
click at [801, 490] on button "Next" at bounding box center [817, 494] width 545 height 66
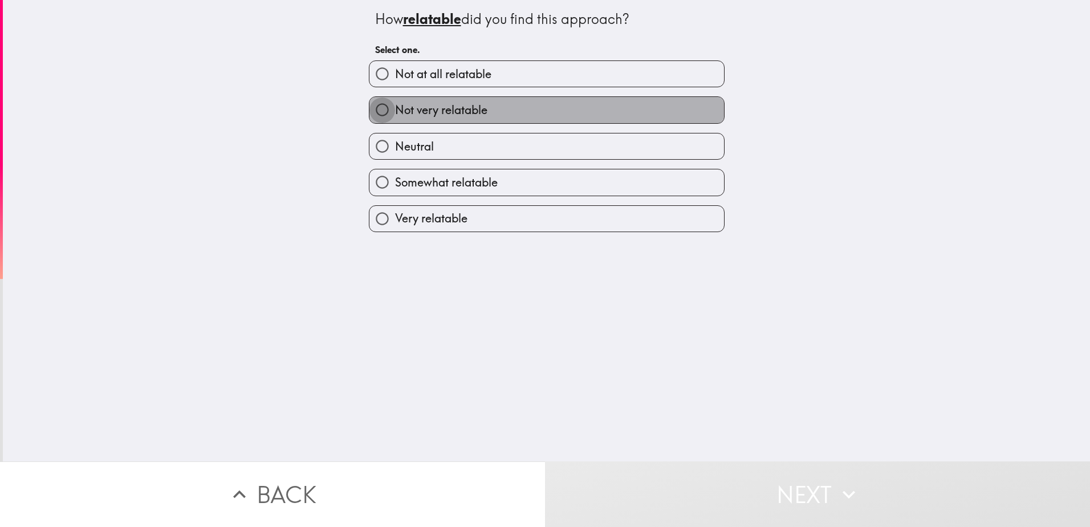
click at [373, 115] on input "Not very relatable" at bounding box center [383, 110] width 26 height 26
radio input "true"
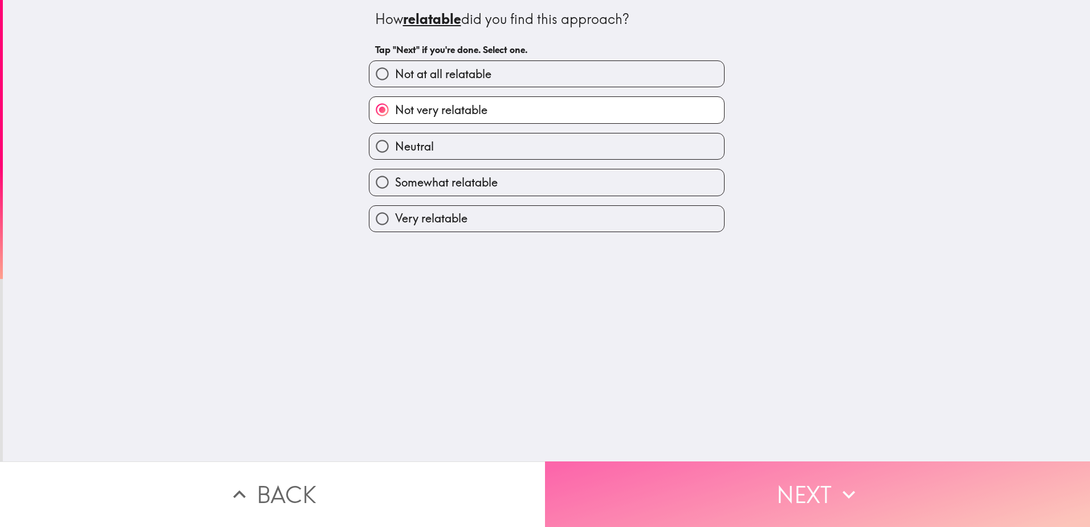
click at [804, 492] on button "Next" at bounding box center [817, 494] width 545 height 66
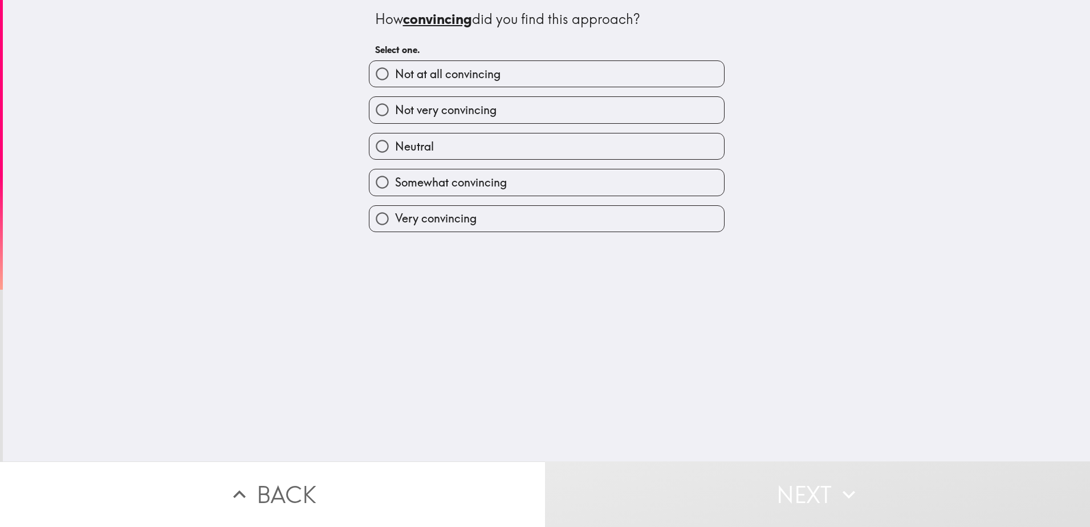
click at [371, 186] on input "Somewhat convincing" at bounding box center [383, 182] width 26 height 26
radio input "true"
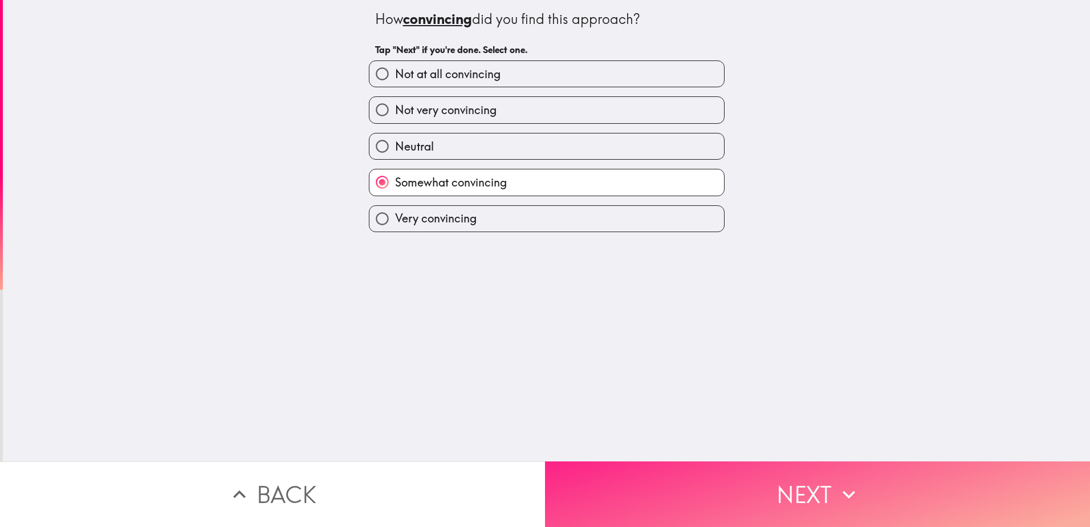
click at [807, 481] on button "Next" at bounding box center [817, 494] width 545 height 66
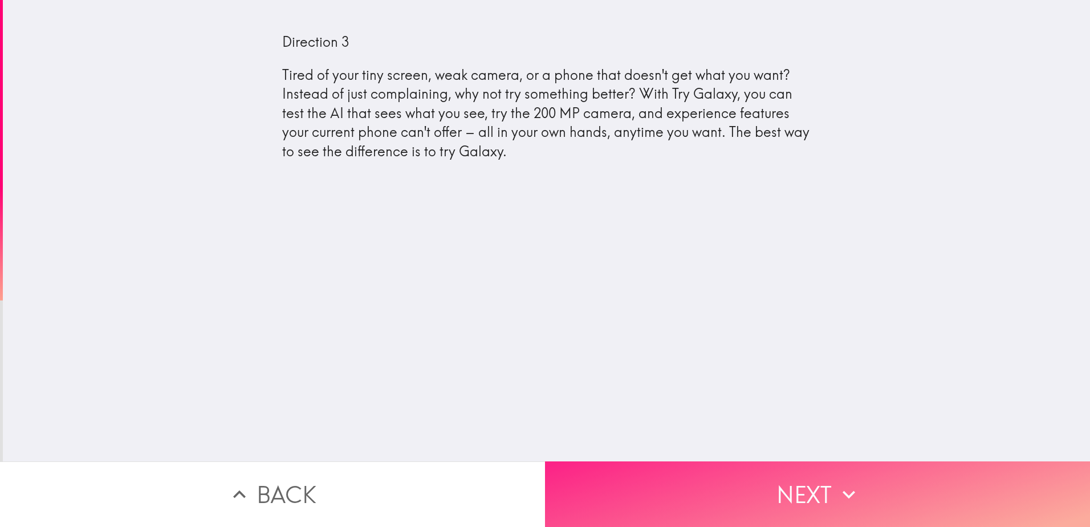
click at [802, 484] on button "Next" at bounding box center [817, 494] width 545 height 66
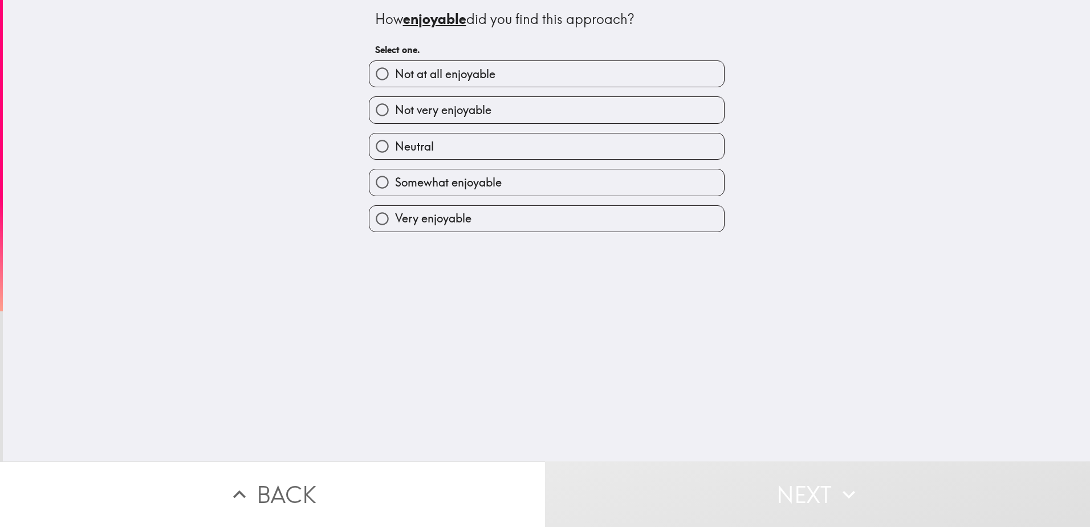
click at [370, 181] on input "Somewhat enjoyable" at bounding box center [383, 182] width 26 height 26
radio input "true"
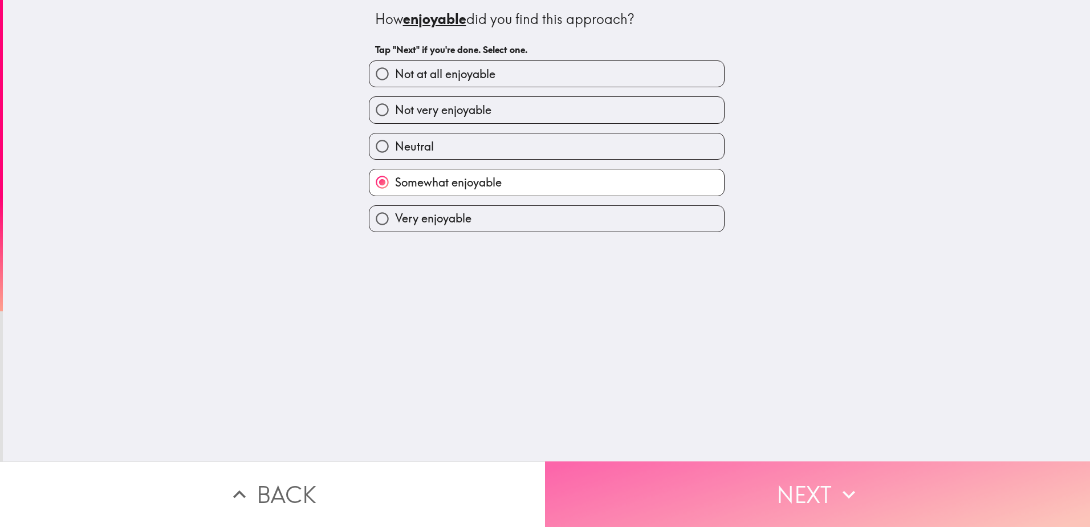
drag, startPoint x: 816, startPoint y: 478, endPoint x: 803, endPoint y: 478, distance: 12.5
click at [816, 479] on button "Next" at bounding box center [817, 494] width 545 height 66
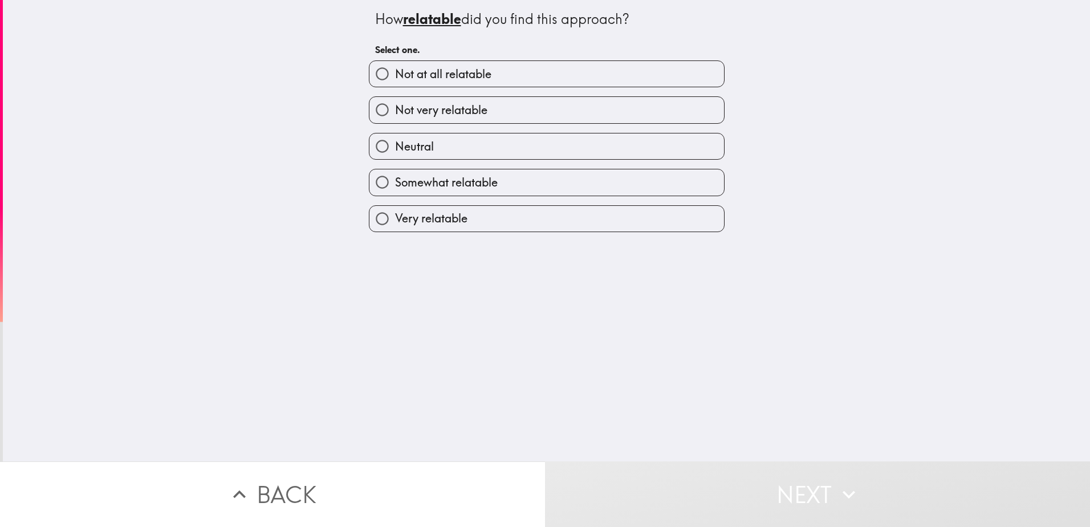
click at [379, 180] on input "Somewhat relatable" at bounding box center [383, 182] width 26 height 26
radio input "true"
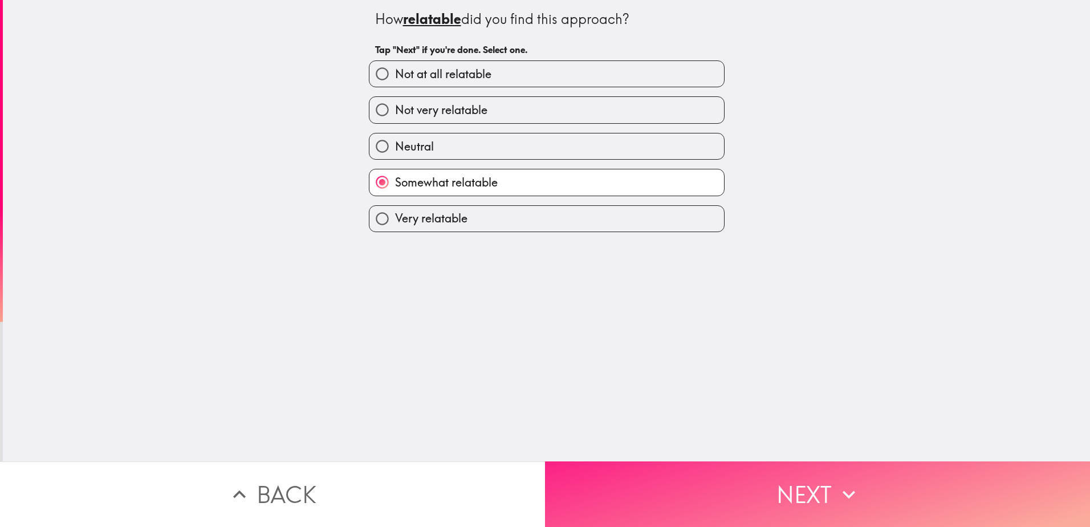
click at [803, 479] on button "Next" at bounding box center [817, 494] width 545 height 66
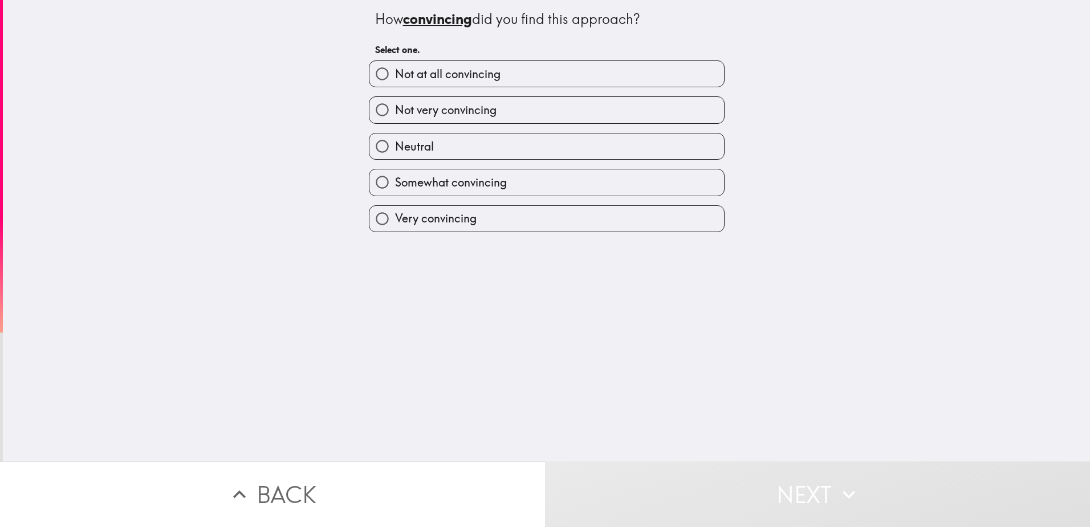
click at [372, 221] on input "Very convincing" at bounding box center [383, 219] width 26 height 26
radio input "true"
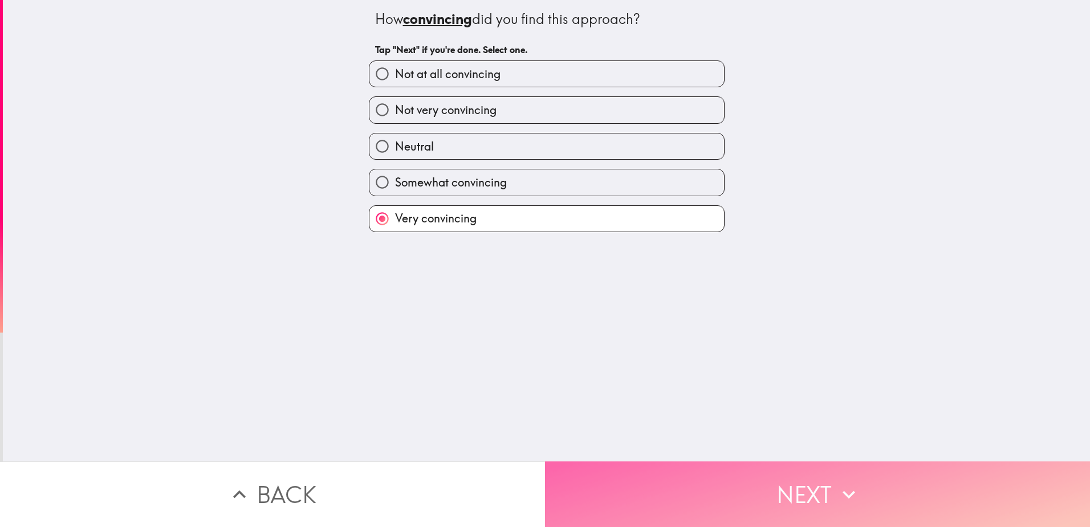
click at [813, 478] on button "Next" at bounding box center [817, 494] width 545 height 66
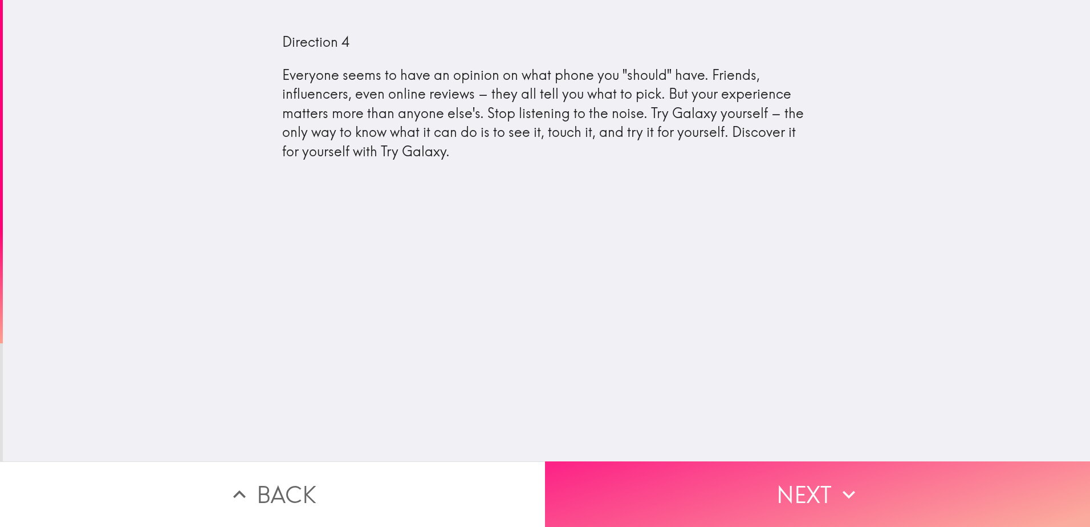
click at [825, 476] on button "Next" at bounding box center [817, 494] width 545 height 66
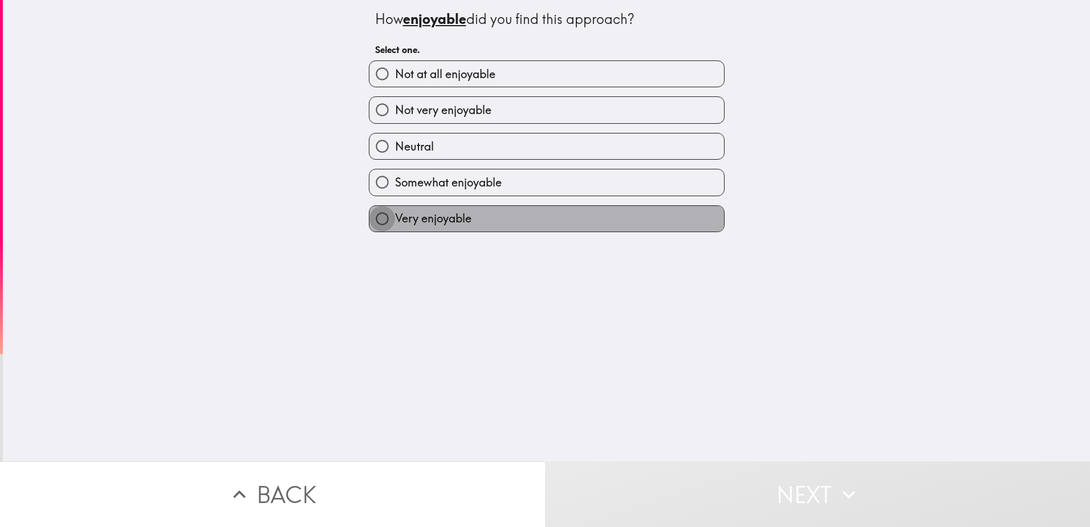
click at [375, 223] on input "Very enjoyable" at bounding box center [383, 219] width 26 height 26
radio input "true"
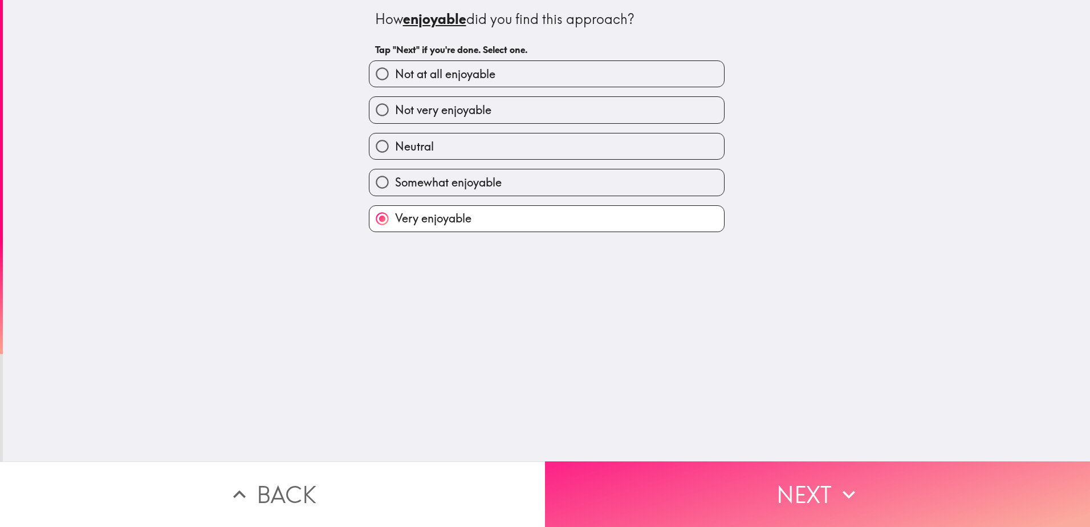
click at [801, 477] on button "Next" at bounding box center [817, 494] width 545 height 66
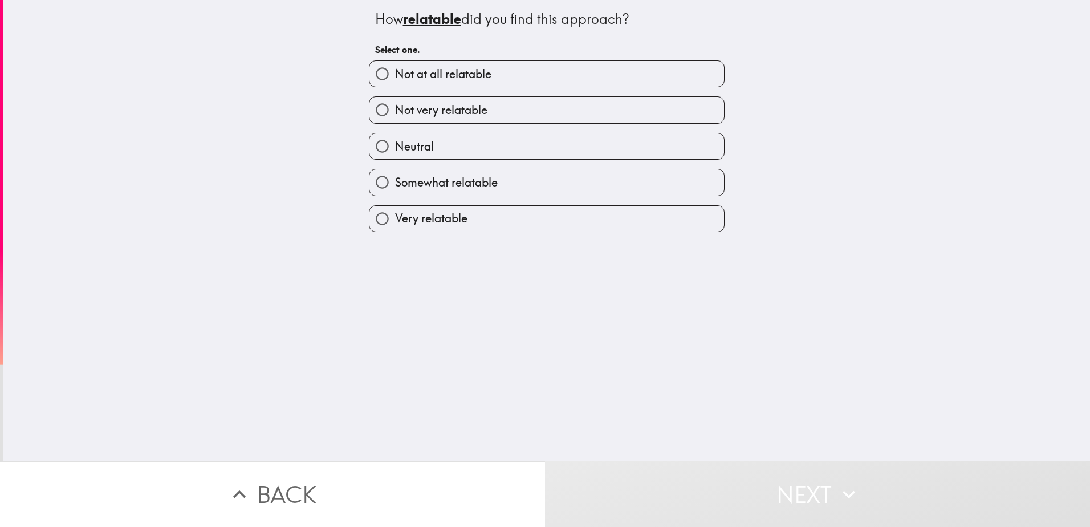
click at [374, 216] on input "Very relatable" at bounding box center [383, 219] width 26 height 26
radio input "true"
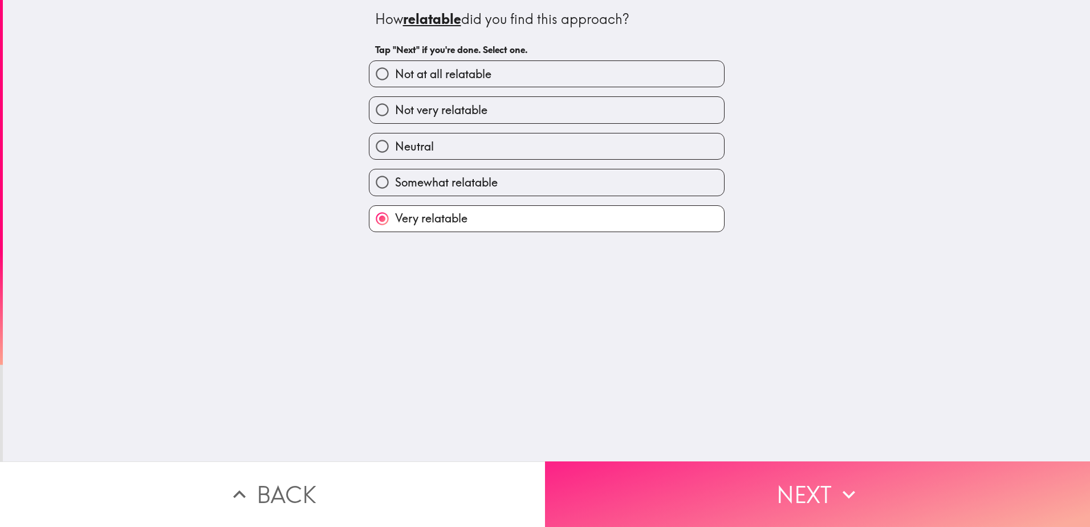
click at [772, 481] on button "Next" at bounding box center [817, 494] width 545 height 66
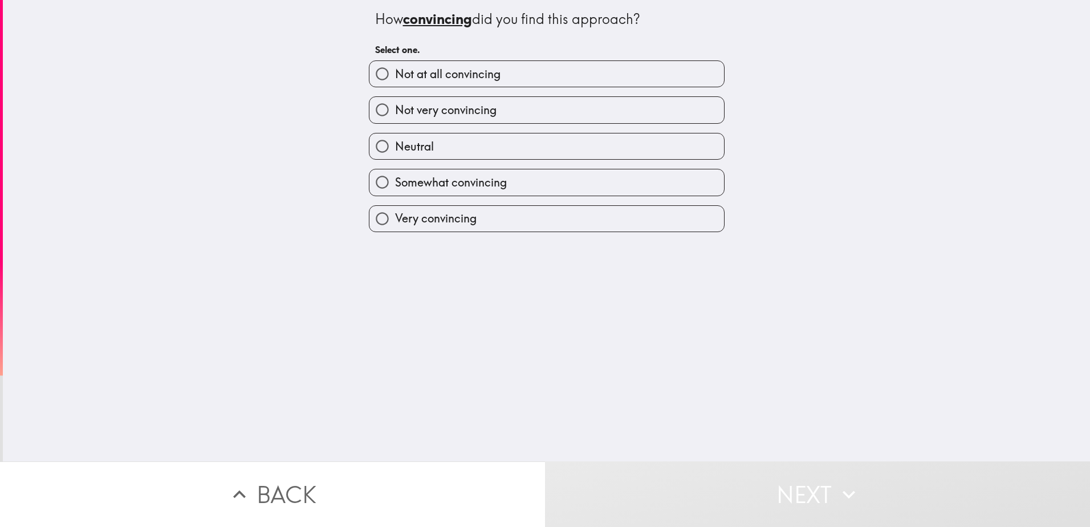
click at [380, 221] on input "Very convincing" at bounding box center [383, 219] width 26 height 26
radio input "true"
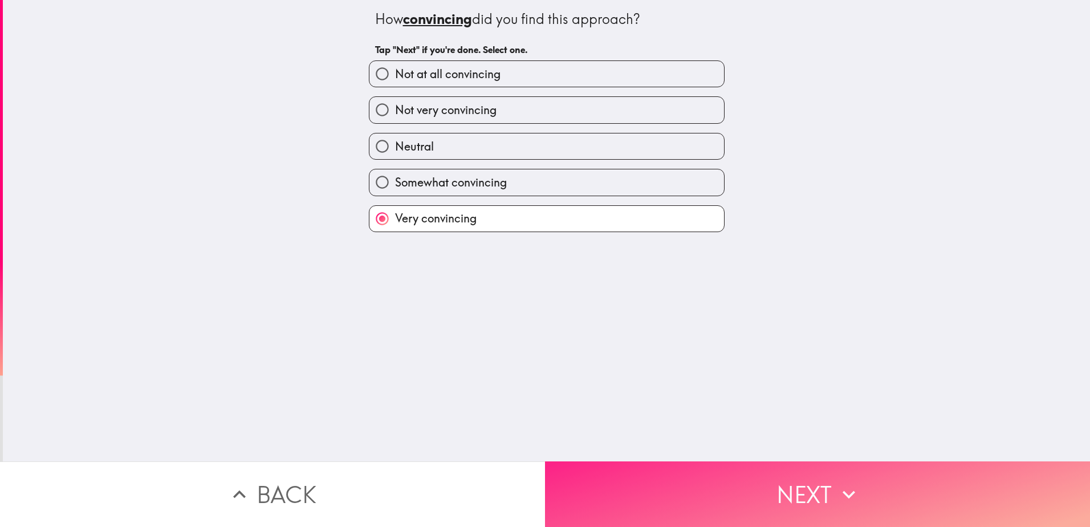
click at [772, 485] on button "Next" at bounding box center [817, 494] width 545 height 66
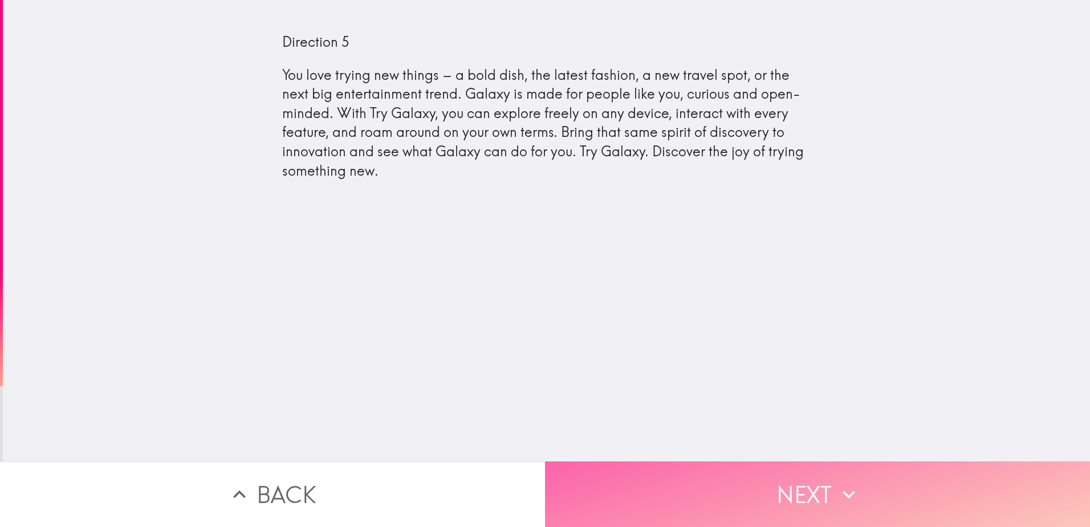
click at [808, 487] on button "Next" at bounding box center [817, 494] width 545 height 66
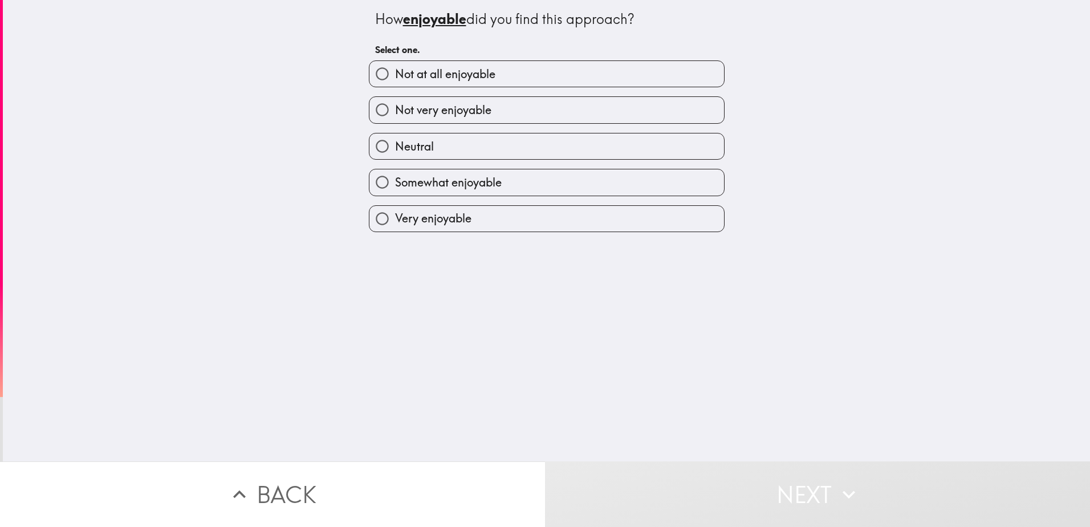
click at [371, 218] on input "Very enjoyable" at bounding box center [383, 219] width 26 height 26
radio input "true"
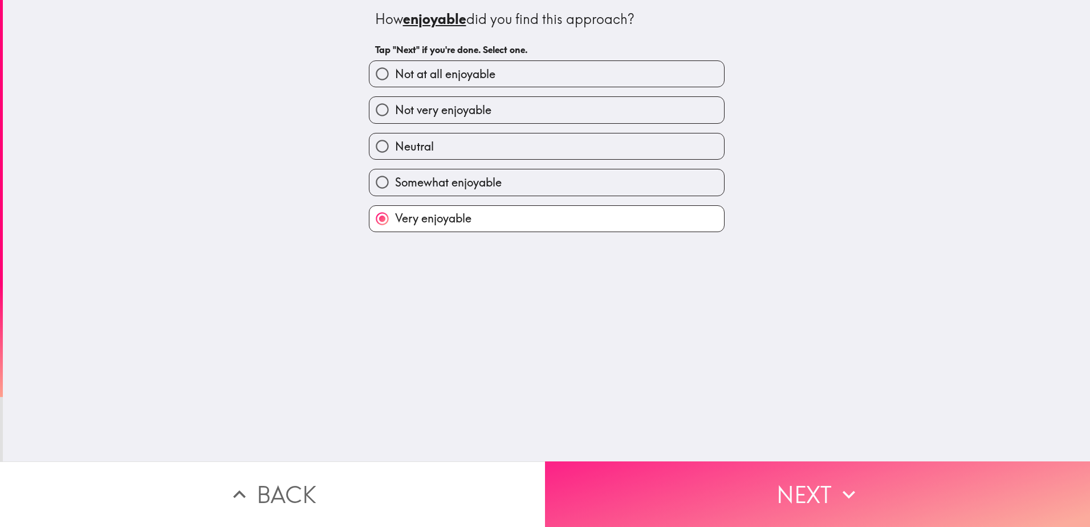
click at [809, 480] on button "Next" at bounding box center [817, 494] width 545 height 66
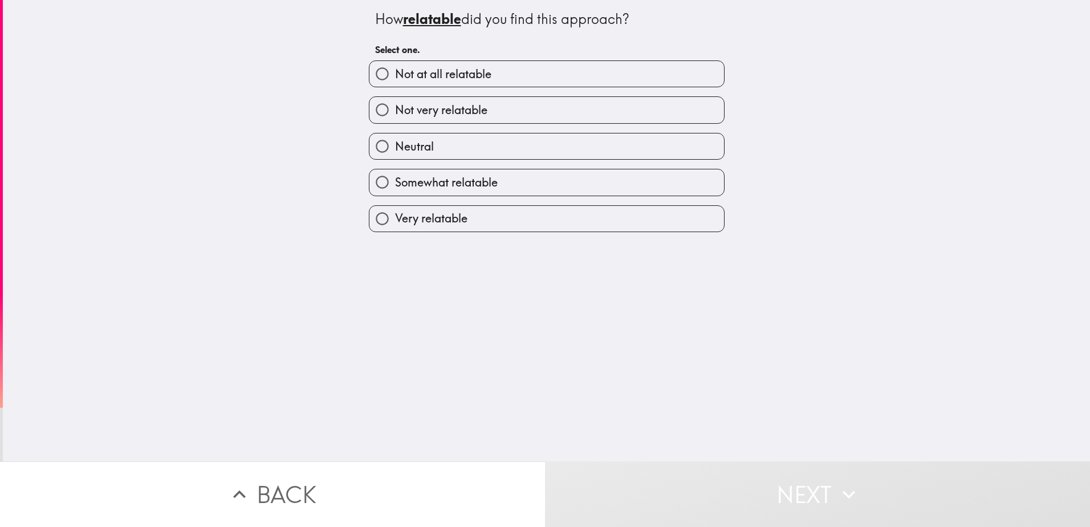
click at [377, 178] on input "Somewhat relatable" at bounding box center [383, 182] width 26 height 26
radio input "true"
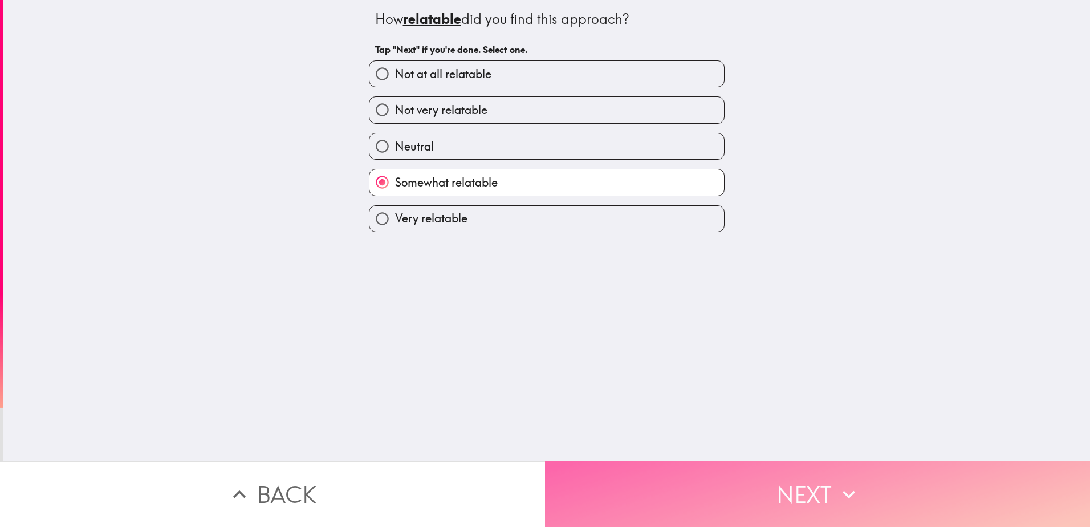
click at [806, 477] on button "Next" at bounding box center [817, 494] width 545 height 66
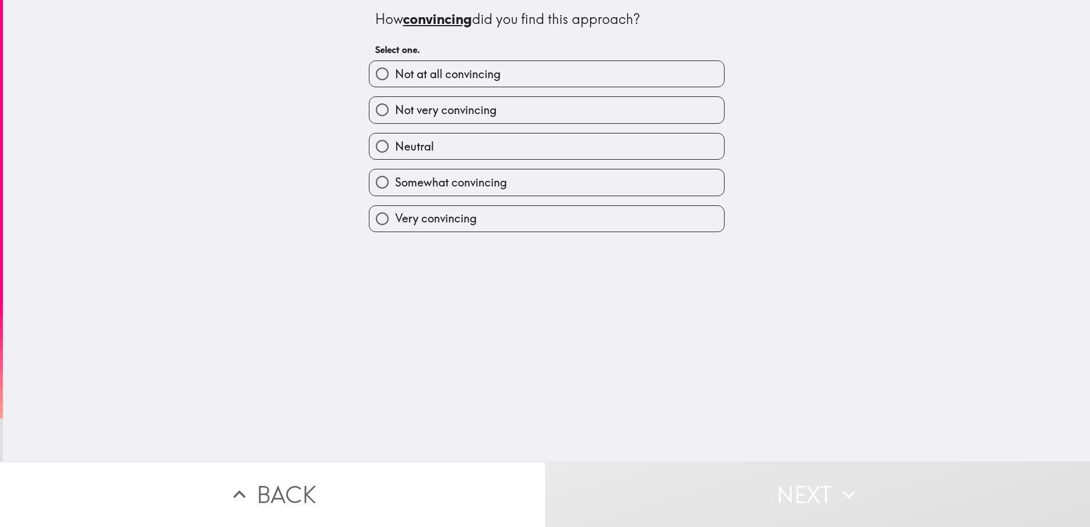
click at [370, 187] on input "Somewhat convincing" at bounding box center [383, 182] width 26 height 26
radio input "true"
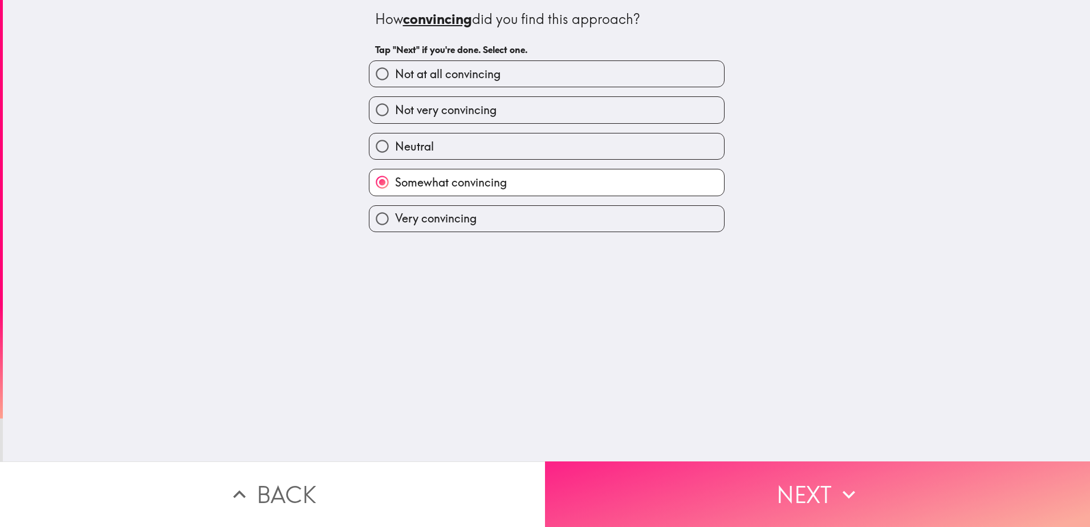
click at [813, 484] on button "Next" at bounding box center [817, 494] width 545 height 66
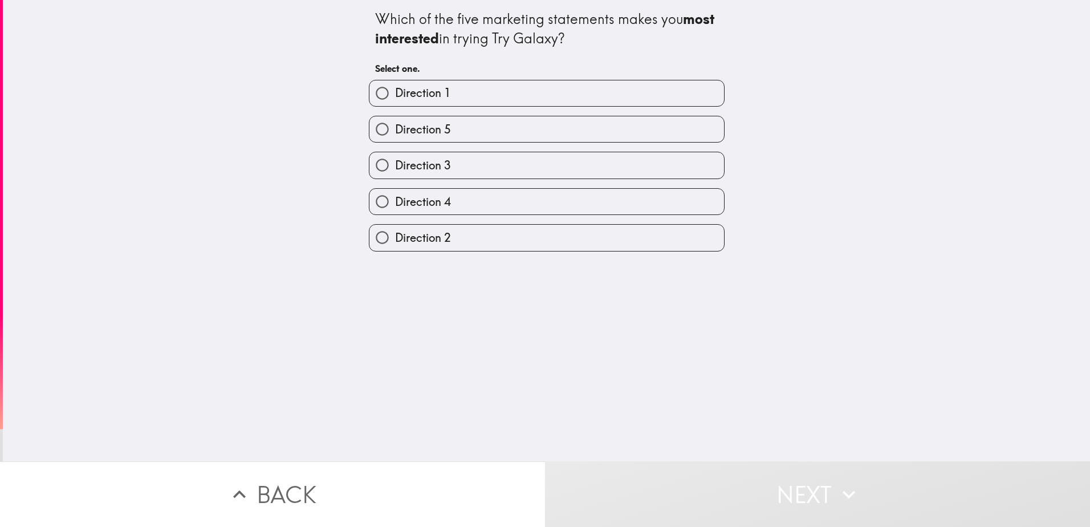
click at [372, 164] on input "Direction 3" at bounding box center [383, 165] width 26 height 26
radio input "true"
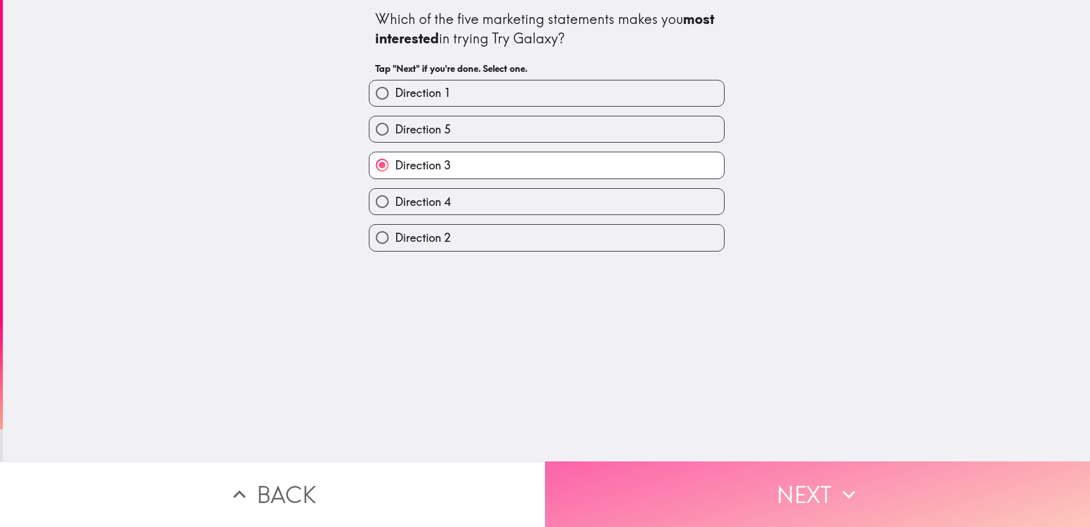
click at [781, 480] on button "Next" at bounding box center [817, 494] width 545 height 66
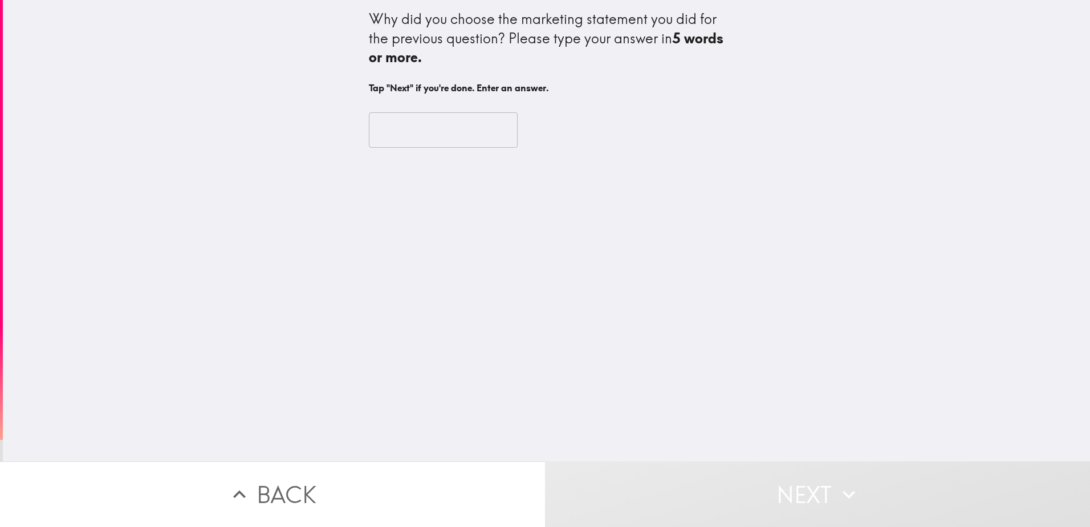
click at [384, 129] on input "text" at bounding box center [443, 129] width 149 height 35
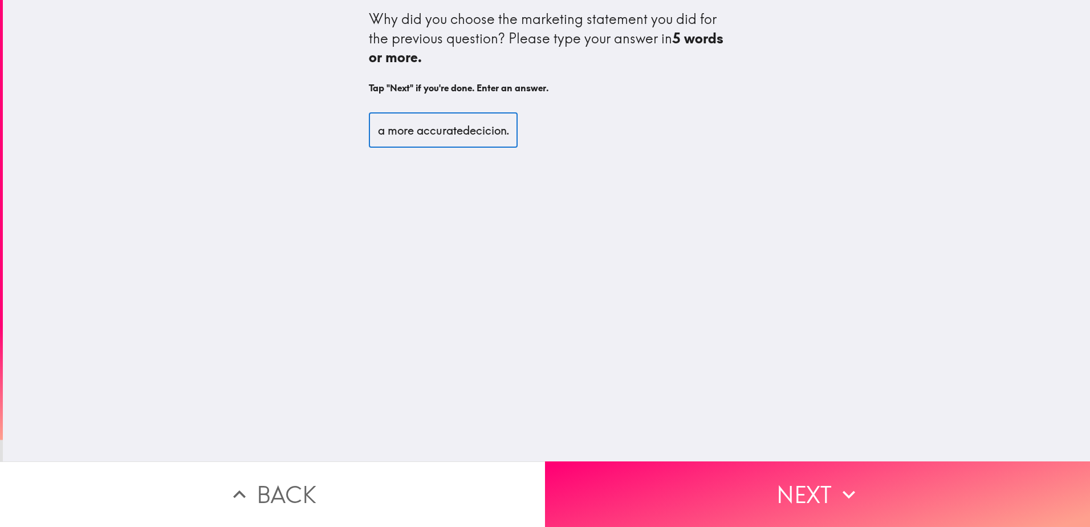
scroll to position [0, 364]
type input "I was not sure which one was which. Show all the choices clearly for a more acc…"
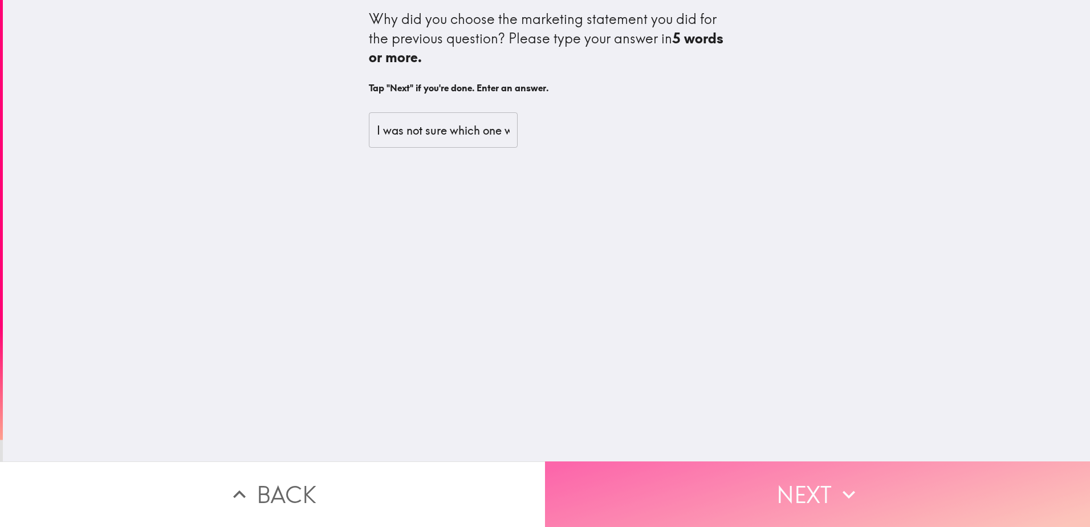
click at [830, 478] on button "Next" at bounding box center [817, 494] width 545 height 66
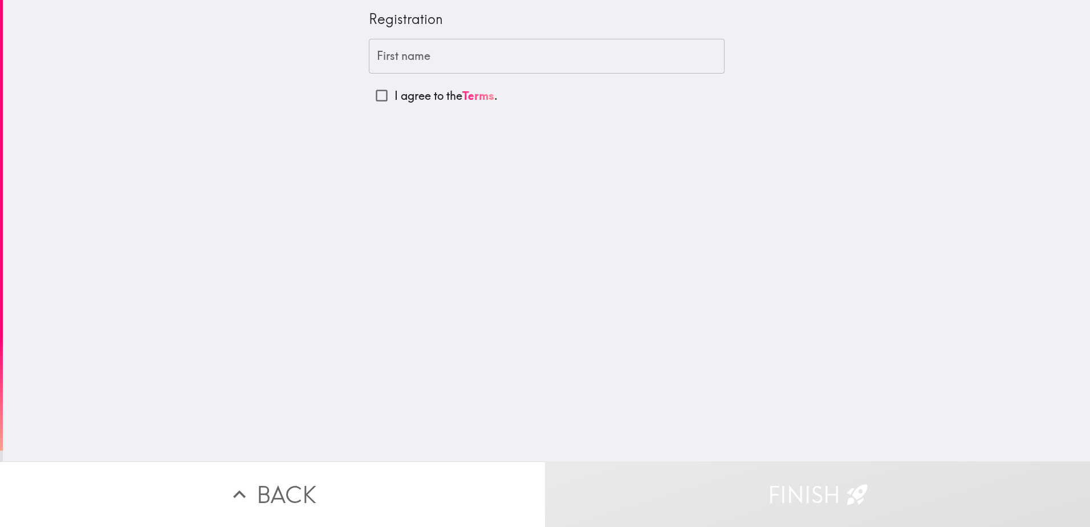
click at [387, 56] on input "First name" at bounding box center [547, 56] width 356 height 35
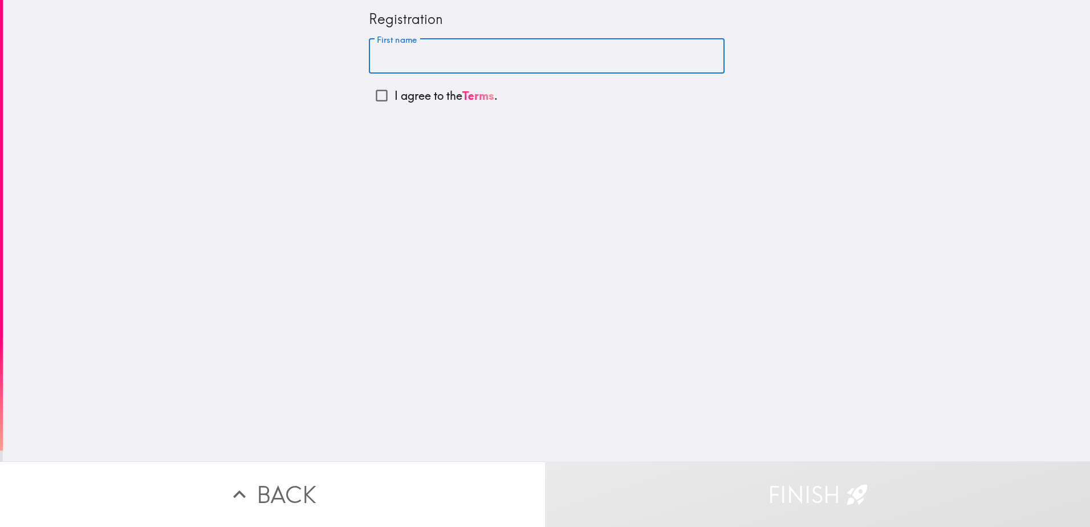
type input "[PERSON_NAME]"
